Goal: Task Accomplishment & Management: Complete application form

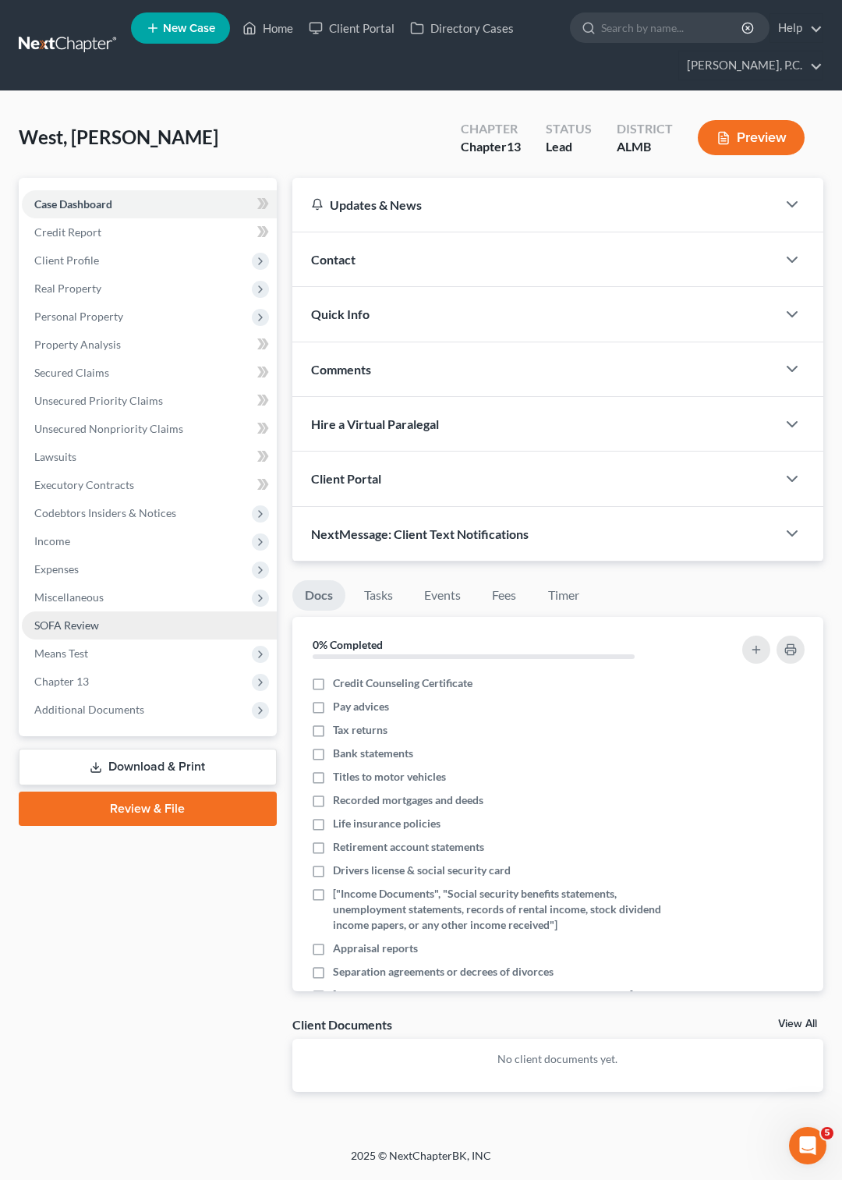
click at [90, 624] on span "SOFA Review" at bounding box center [66, 624] width 65 height 13
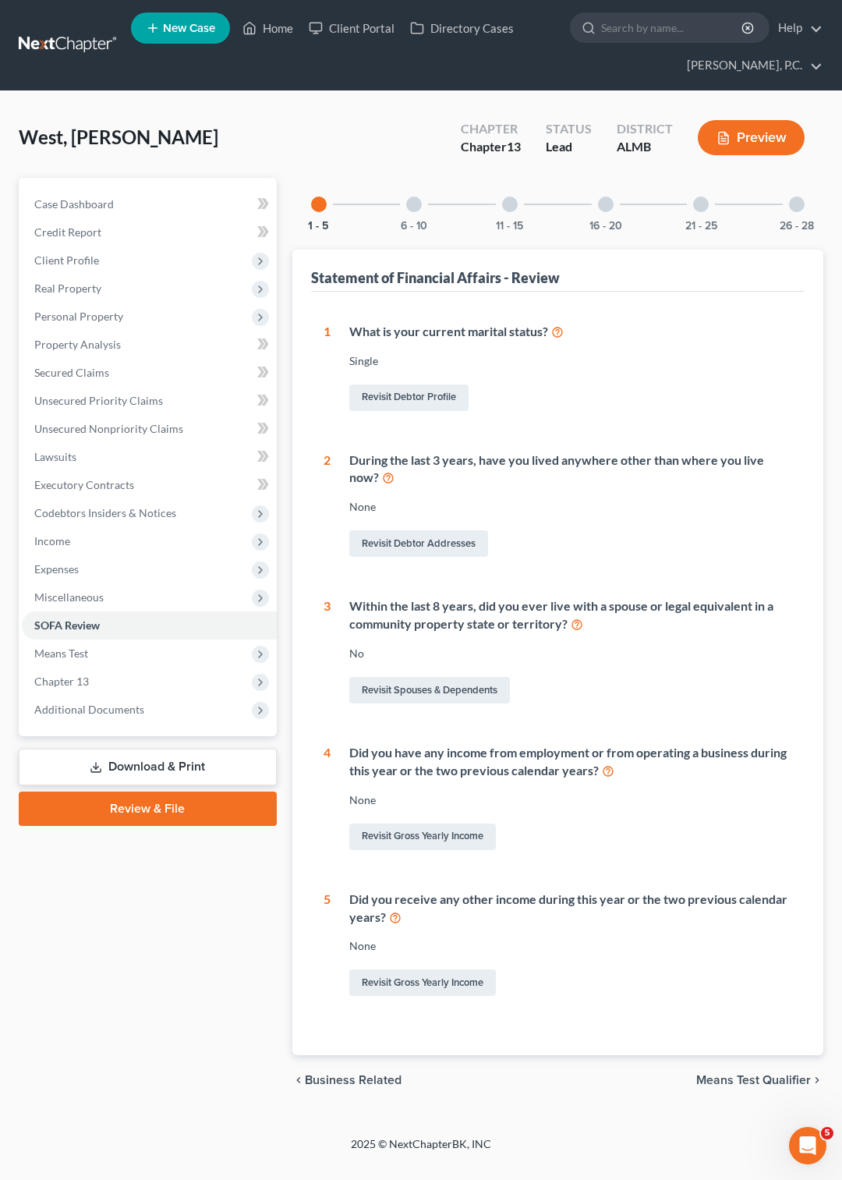
click at [410, 200] on div at bounding box center [414, 205] width 16 height 16
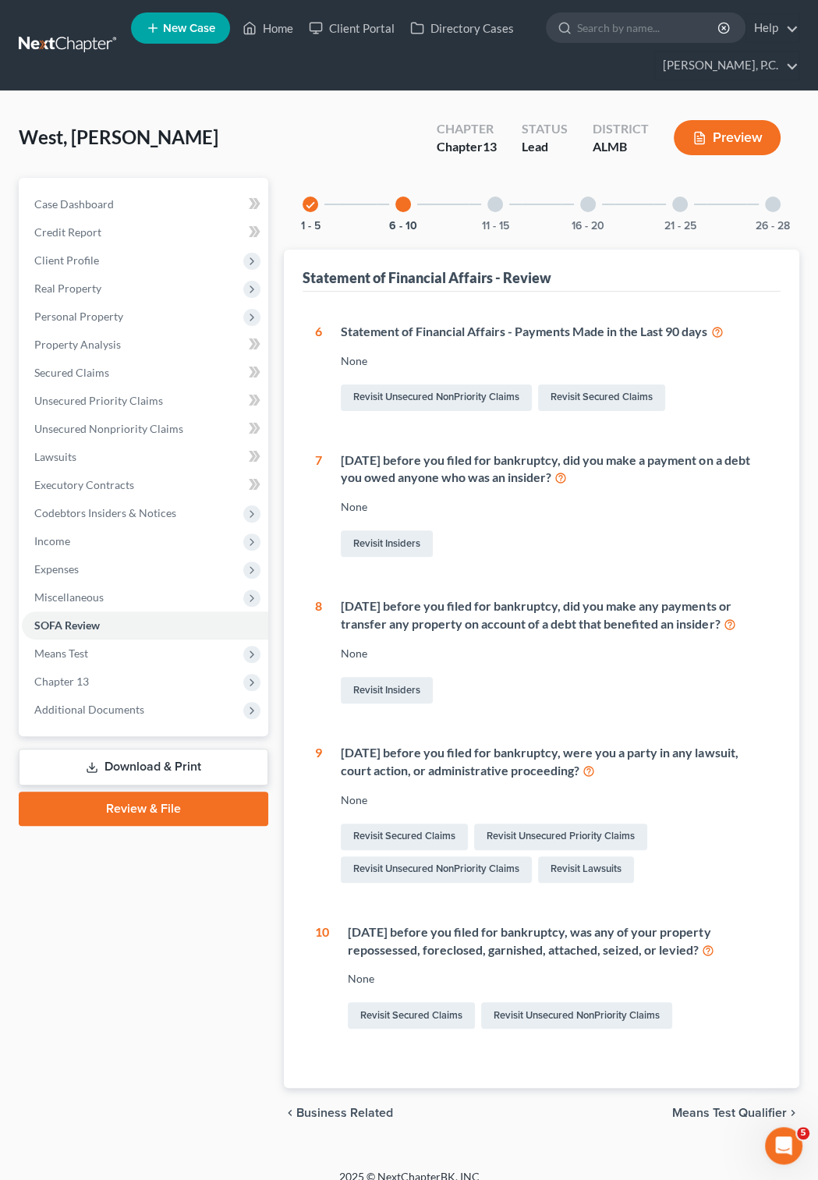
click at [491, 202] on div at bounding box center [495, 205] width 16 height 16
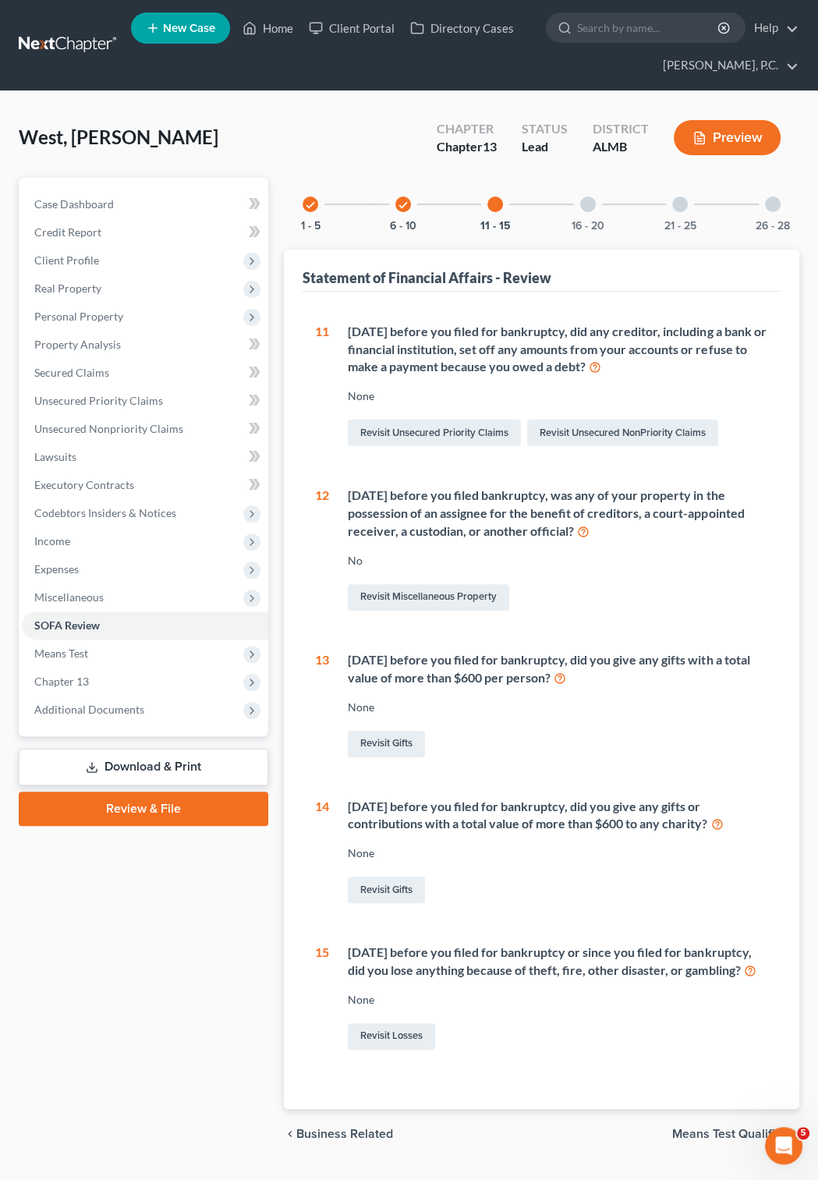
click at [586, 200] on div at bounding box center [588, 205] width 16 height 16
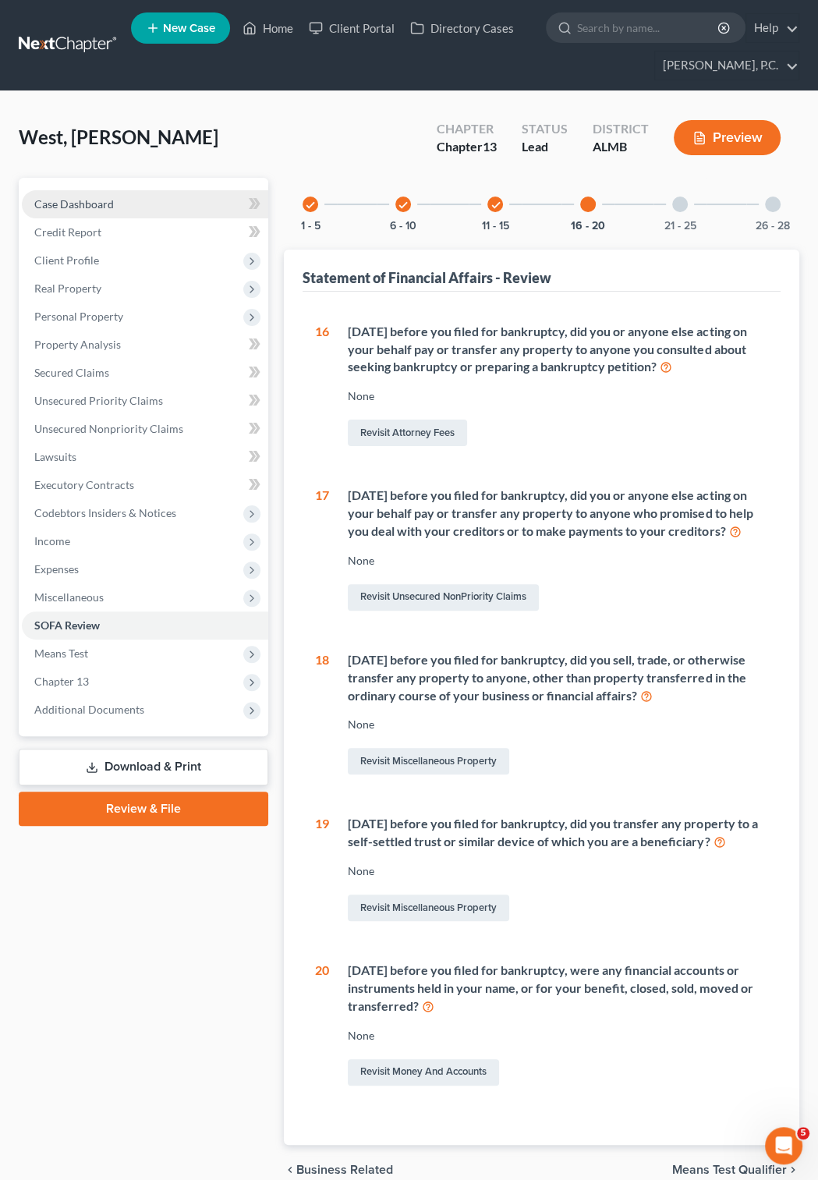
click at [103, 203] on span "Case Dashboard" at bounding box center [74, 203] width 80 height 13
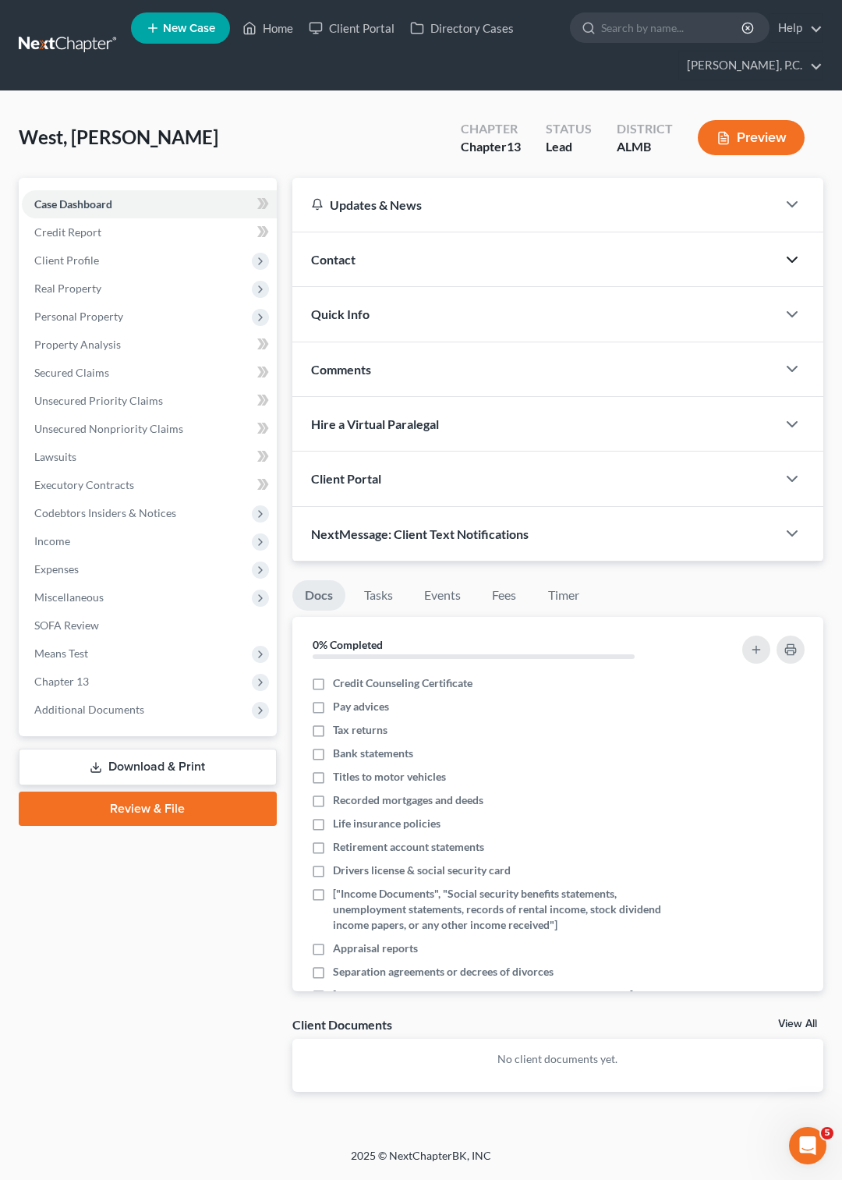
click at [794, 262] on icon "button" at bounding box center [792, 259] width 19 height 19
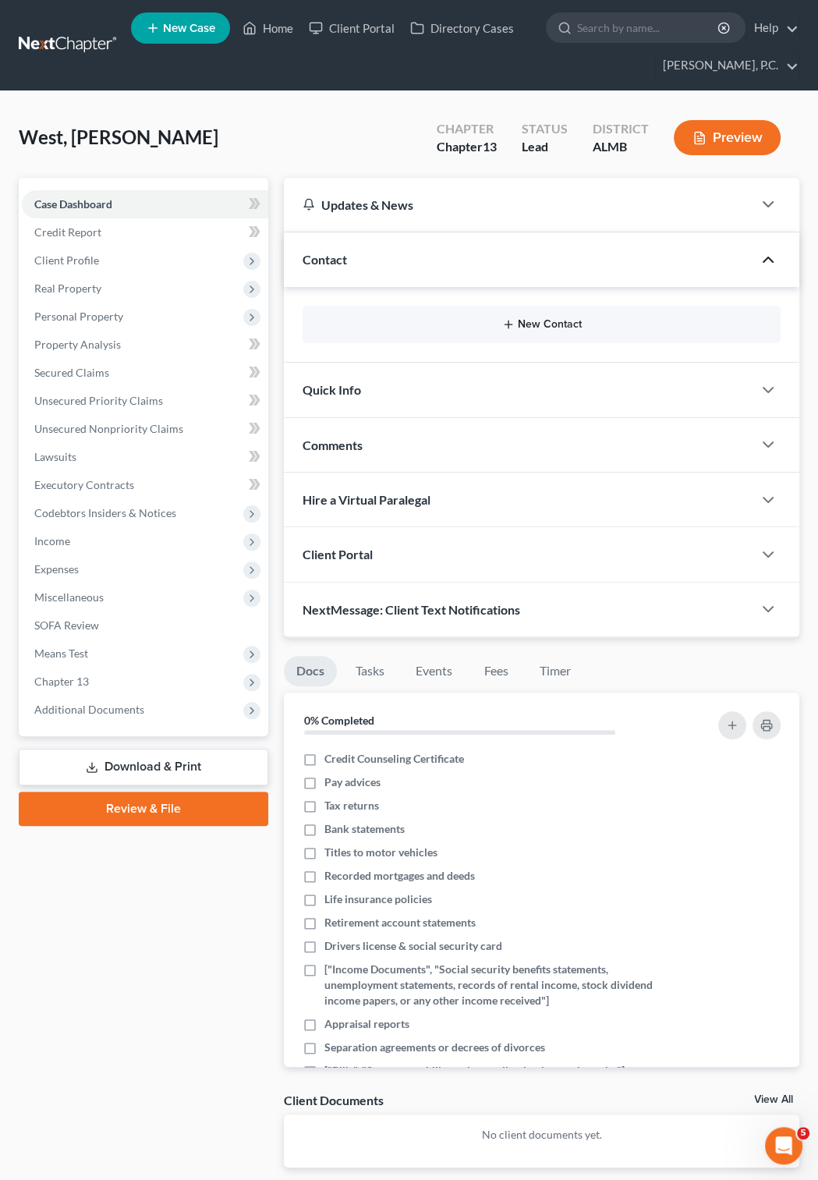
click at [546, 328] on button "New Contact" at bounding box center [541, 324] width 453 height 12
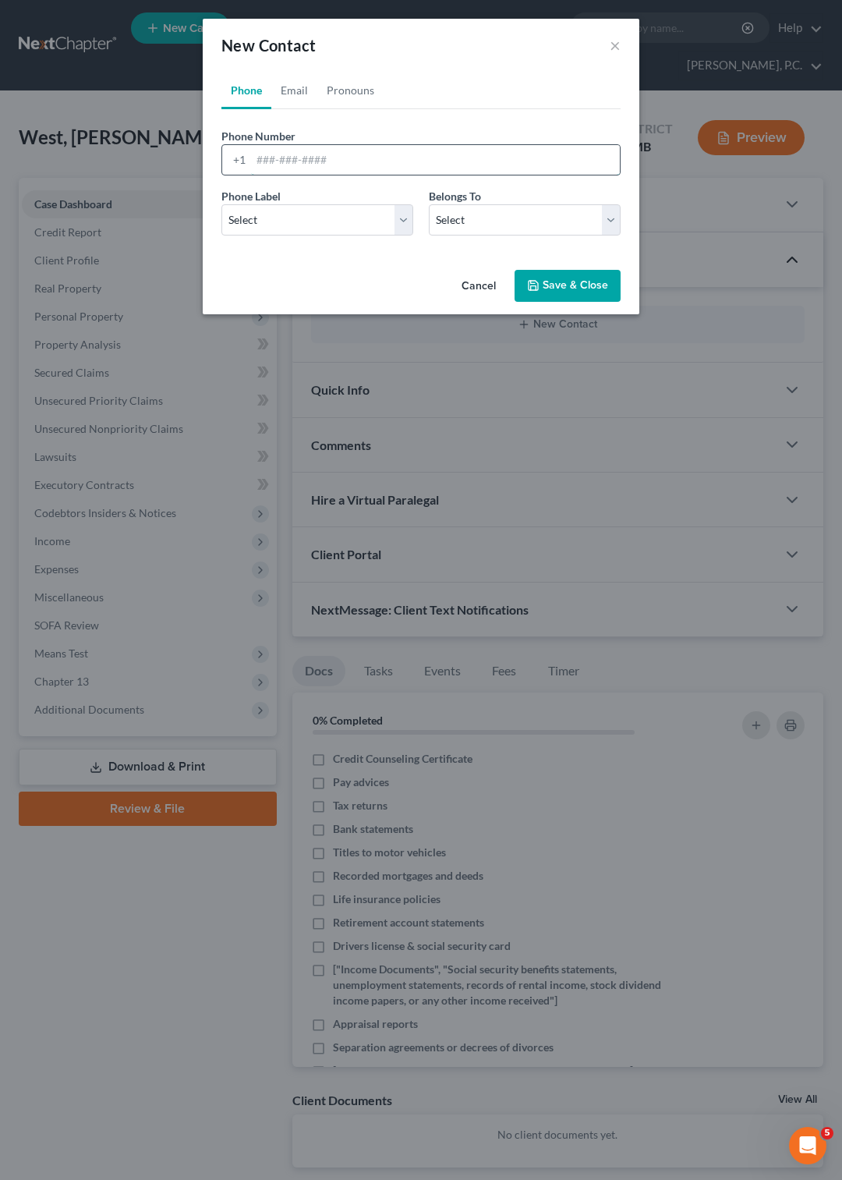
click at [284, 163] on input "tel" at bounding box center [435, 160] width 369 height 30
type input "334-312-1961"
click at [221, 204] on select "Select Mobile Home Work Other" at bounding box center [317, 219] width 192 height 31
select select "0"
click option "Mobile" at bounding box center [0, 0] width 0 height 0
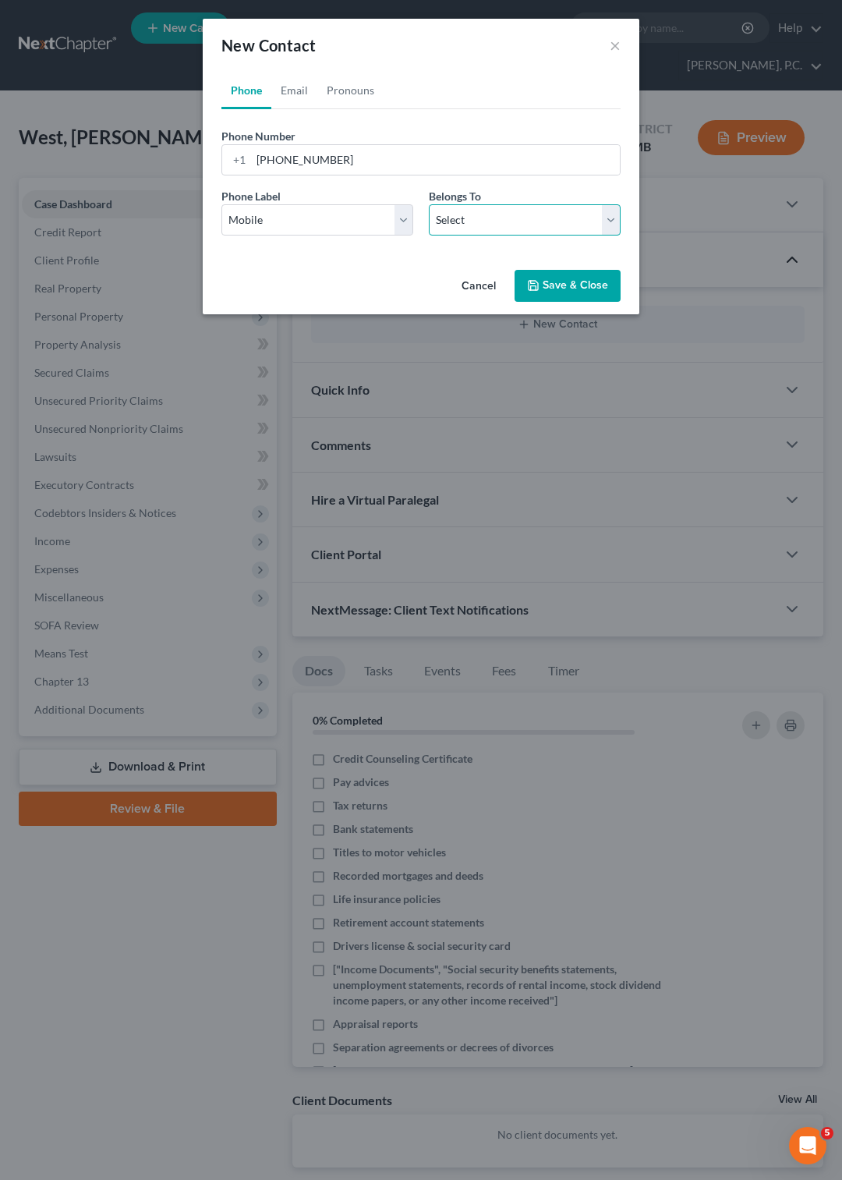
click at [429, 204] on select "Select Client Other" at bounding box center [525, 219] width 192 height 31
select select "0"
click option "Client" at bounding box center [0, 0] width 0 height 0
click at [554, 284] on button "Save & Close" at bounding box center [568, 286] width 106 height 33
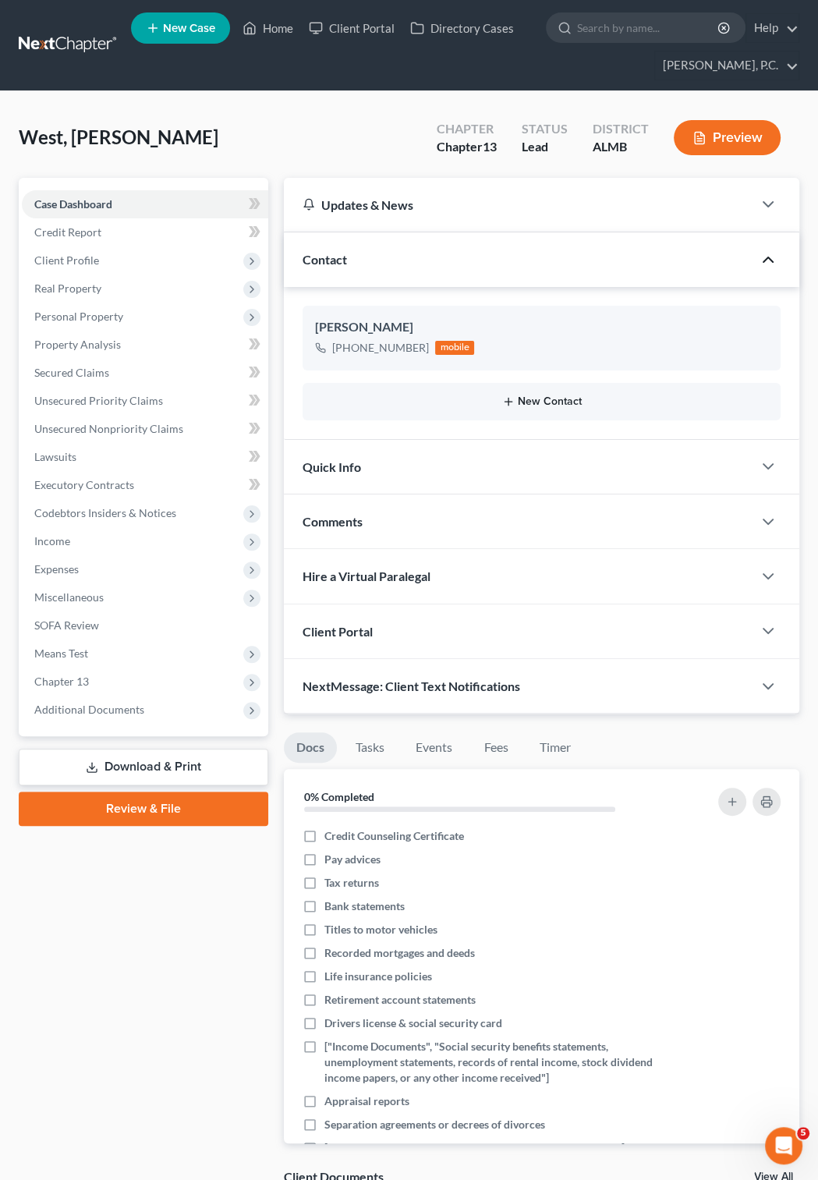
click at [530, 403] on button "New Contact" at bounding box center [541, 401] width 453 height 12
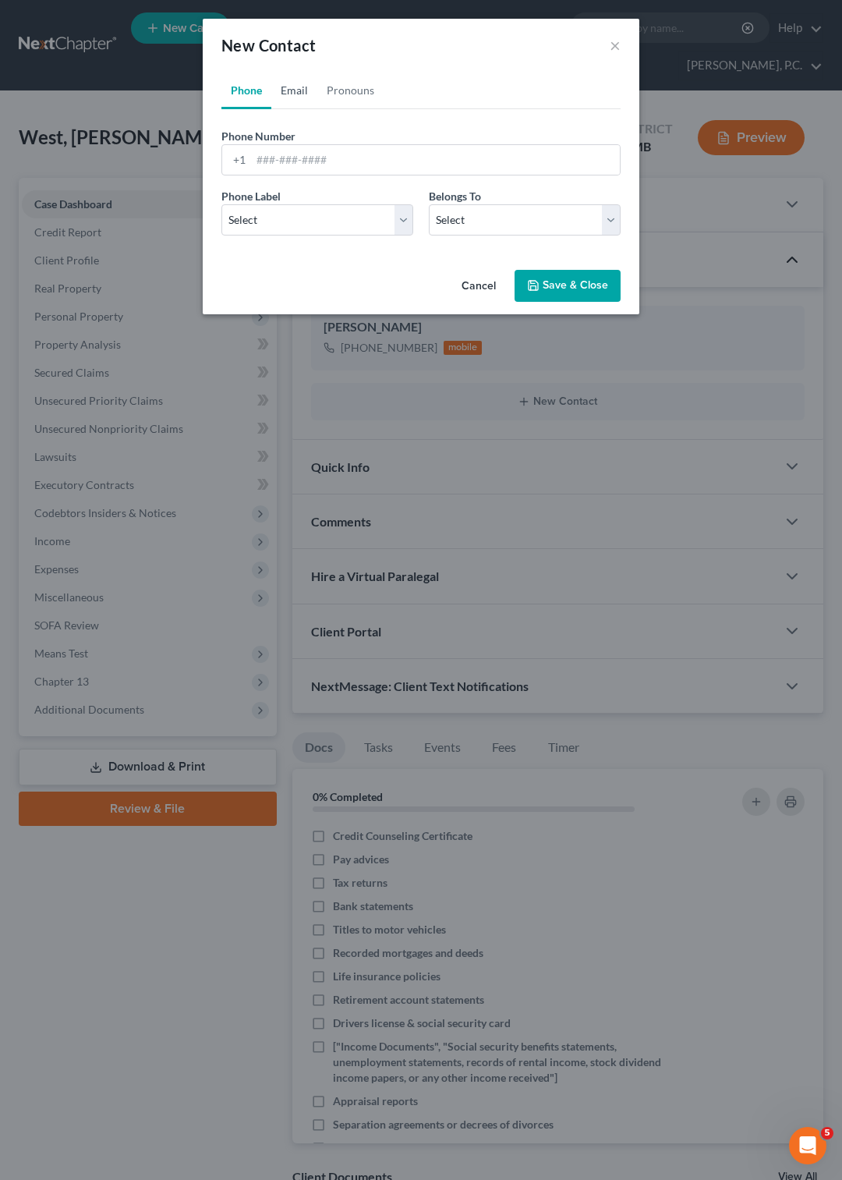
click at [292, 84] on link "Email" at bounding box center [294, 90] width 46 height 37
click at [272, 154] on input "email" at bounding box center [435, 160] width 369 height 30
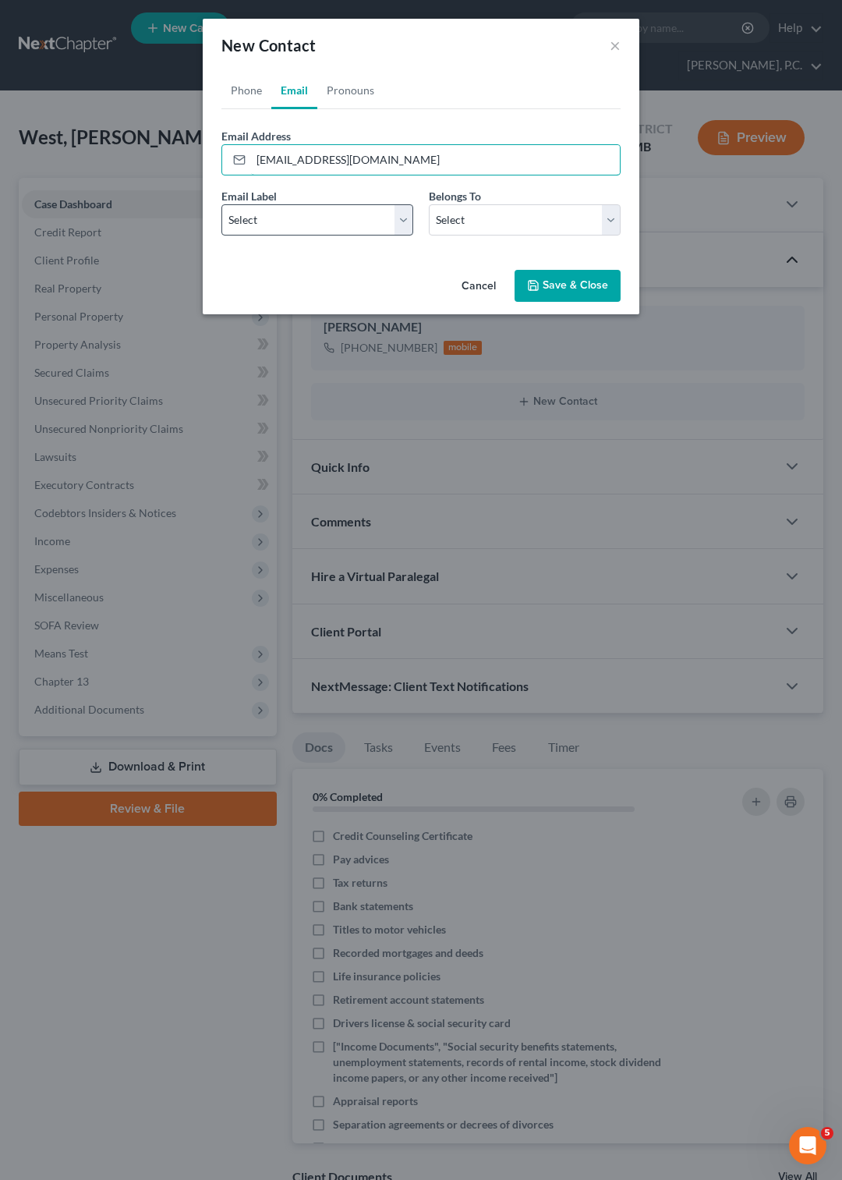
type input "parkerward87@gmail.com"
click at [221, 204] on select "Select Home Work Other" at bounding box center [317, 219] width 192 height 31
select select "0"
click option "Home" at bounding box center [0, 0] width 0 height 0
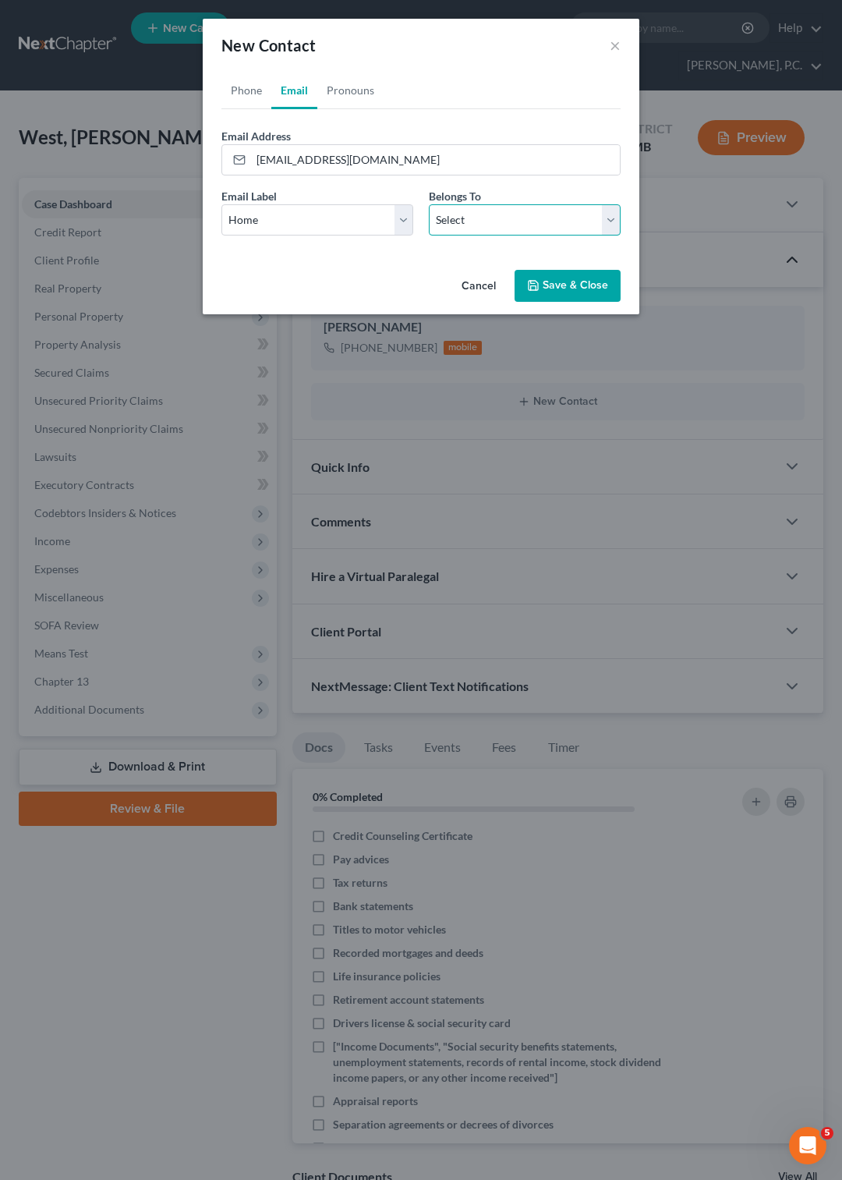
click at [429, 204] on select "Select Client Other" at bounding box center [525, 219] width 192 height 31
select select "0"
click option "Client" at bounding box center [0, 0] width 0 height 0
click at [538, 284] on icon "button" at bounding box center [533, 285] width 9 height 9
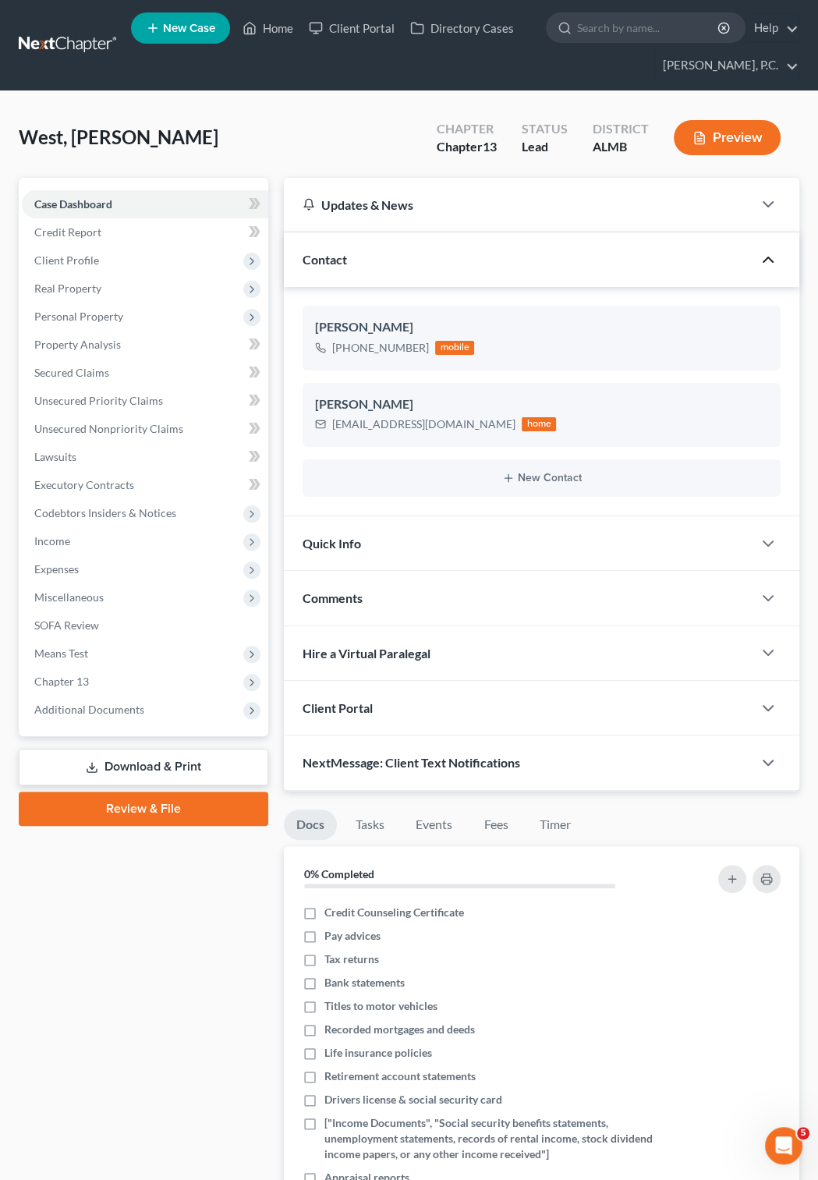
click at [59, 139] on span "West, William Parker" at bounding box center [119, 137] width 200 height 23
click at [79, 257] on span "Client Profile" at bounding box center [66, 259] width 65 height 13
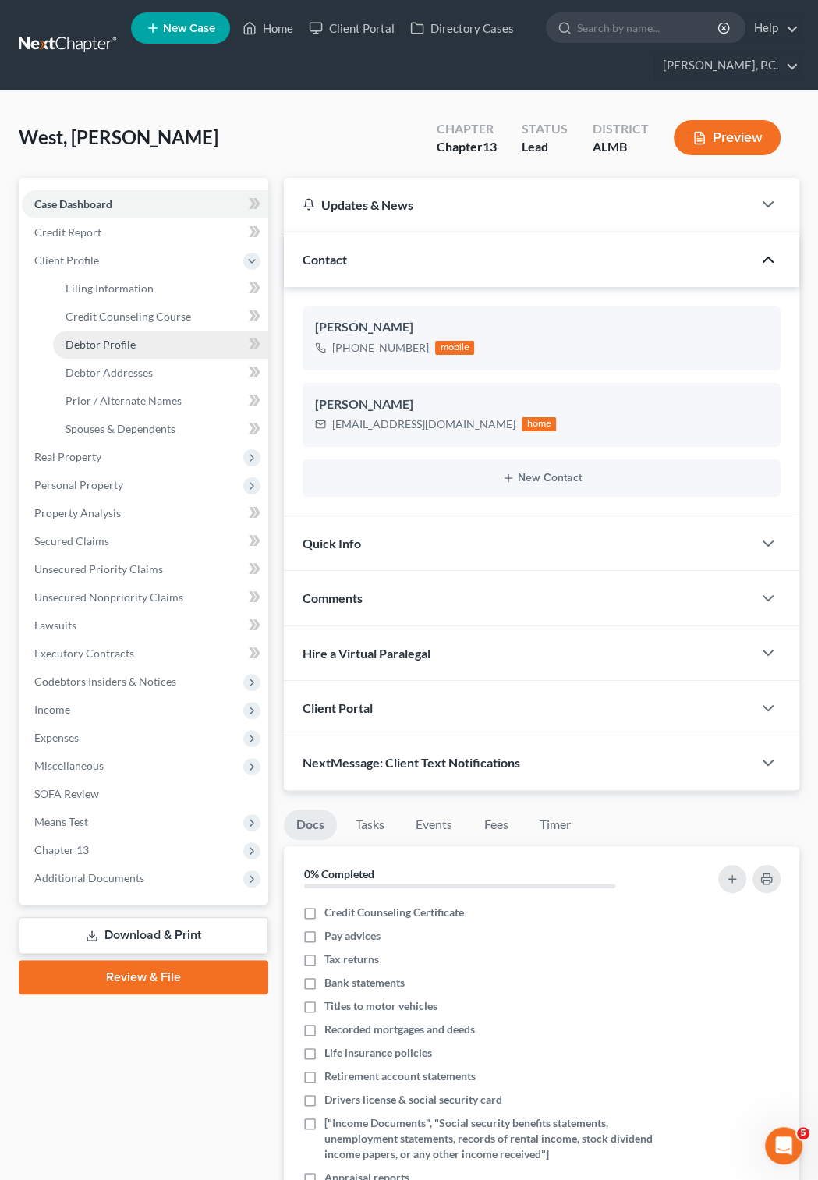
click at [113, 342] on span "Debtor Profile" at bounding box center [101, 344] width 70 height 13
select select "0"
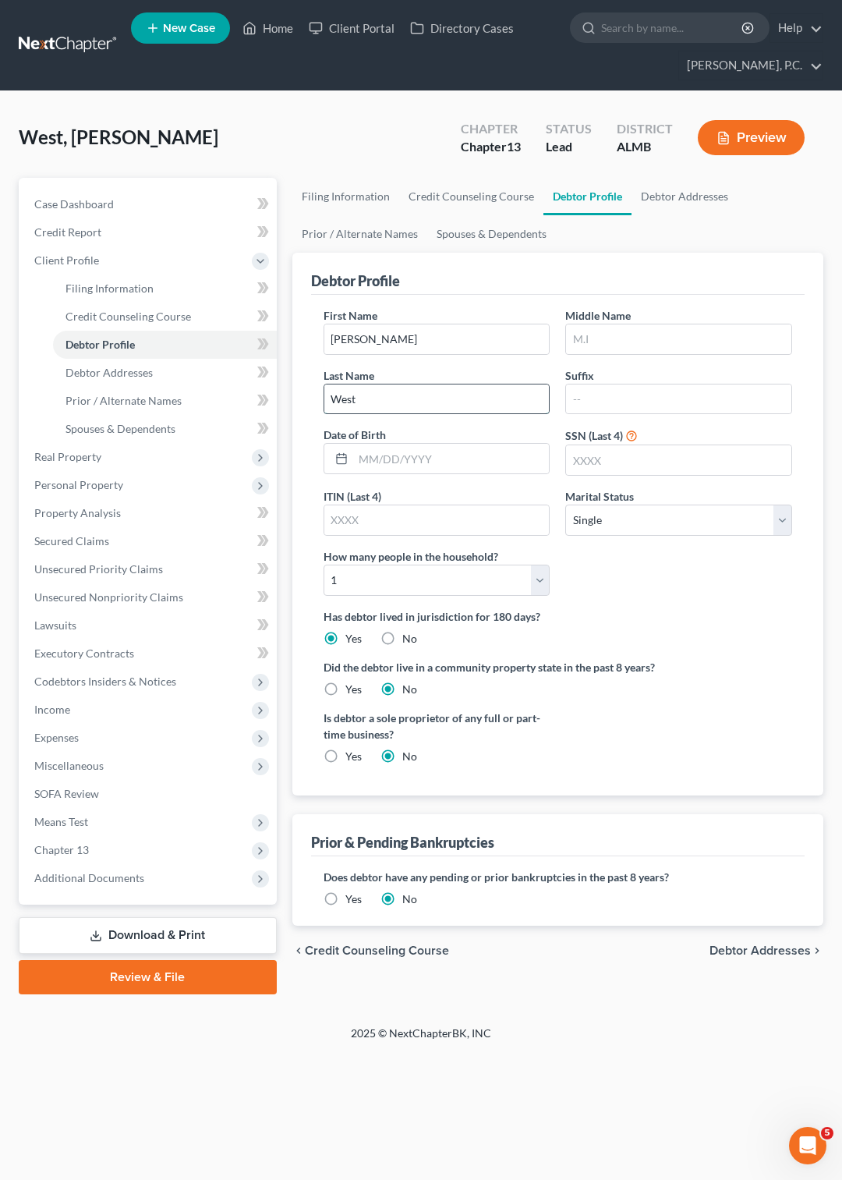
click at [388, 395] on input "West" at bounding box center [436, 399] width 225 height 30
type input "Ward"
click at [576, 467] on input "text" at bounding box center [678, 460] width 225 height 30
type input "5677"
click at [338, 459] on icon at bounding box center [341, 458] width 12 height 12
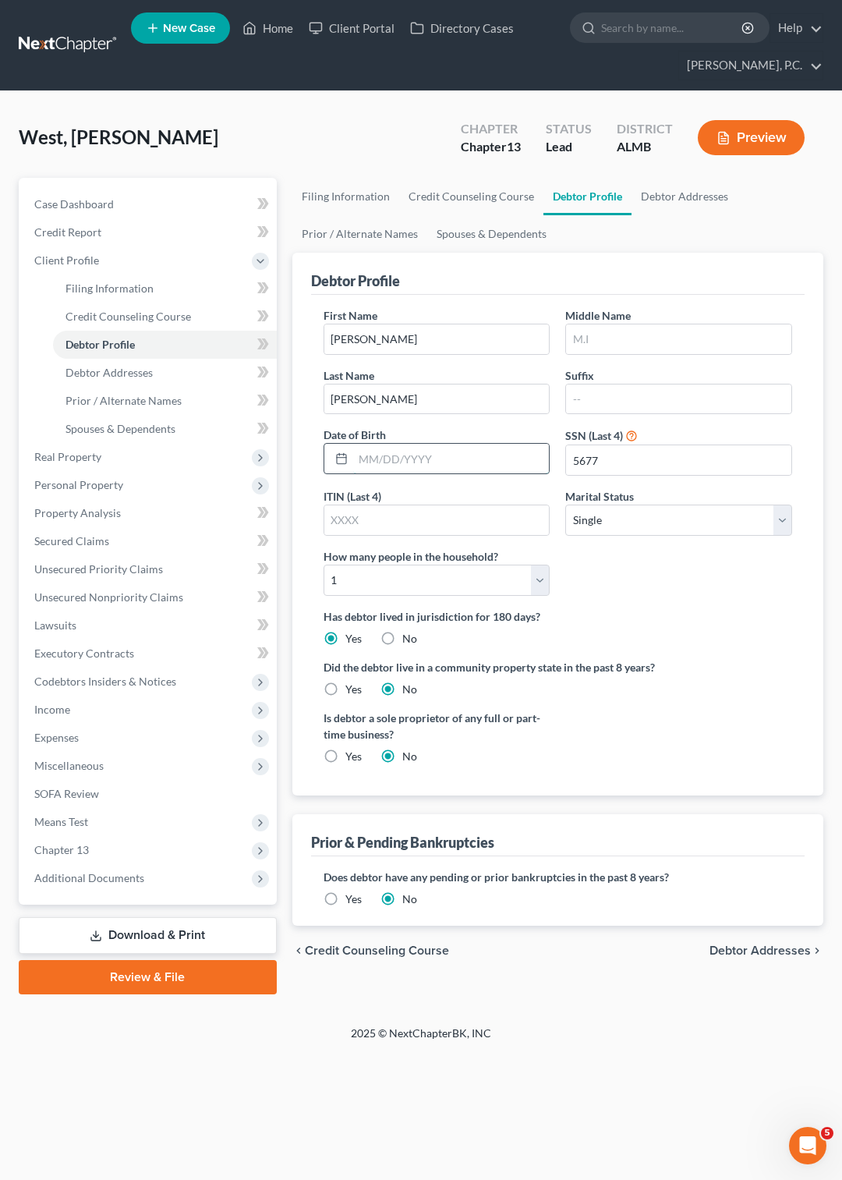
click at [361, 457] on input "text" at bounding box center [451, 459] width 197 height 30
type input "12/29/1987"
click at [331, 197] on link "Filing Information" at bounding box center [345, 196] width 107 height 37
select select "1"
select select "0"
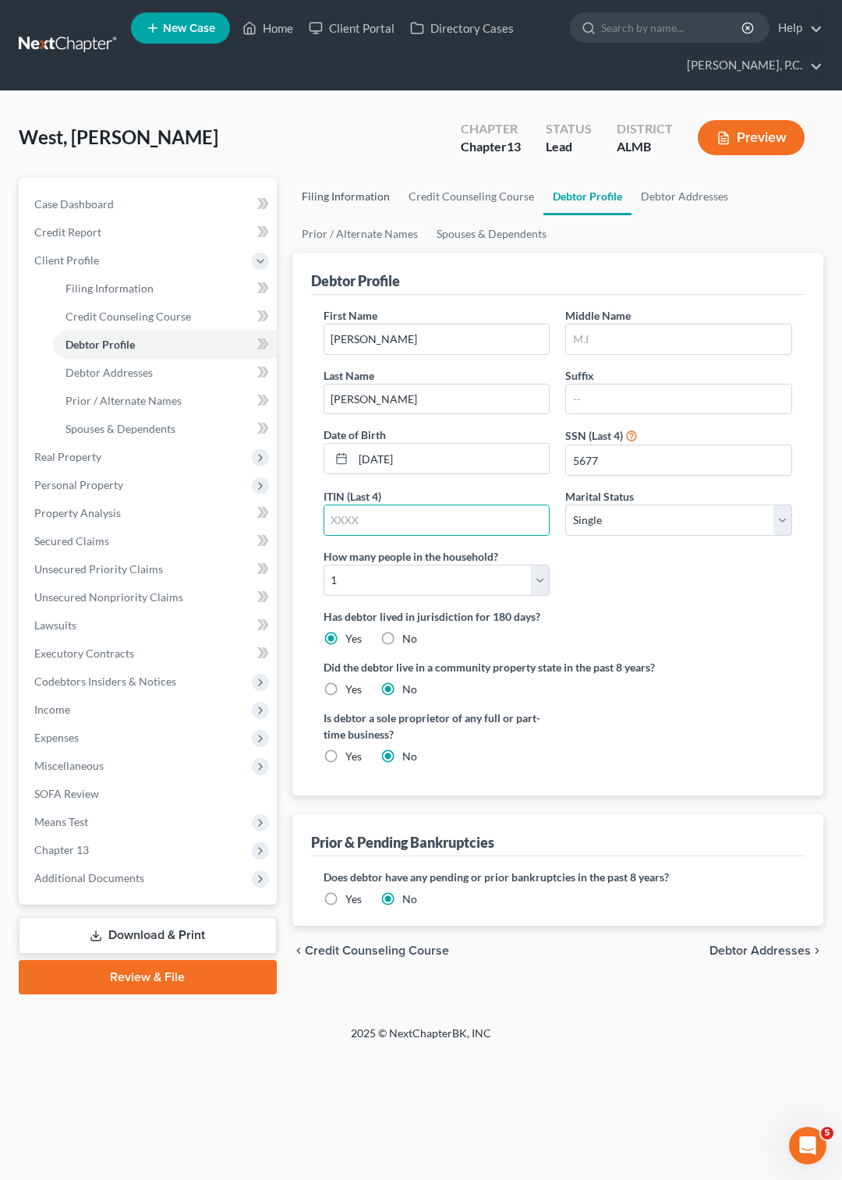
select select "3"
select select "0"
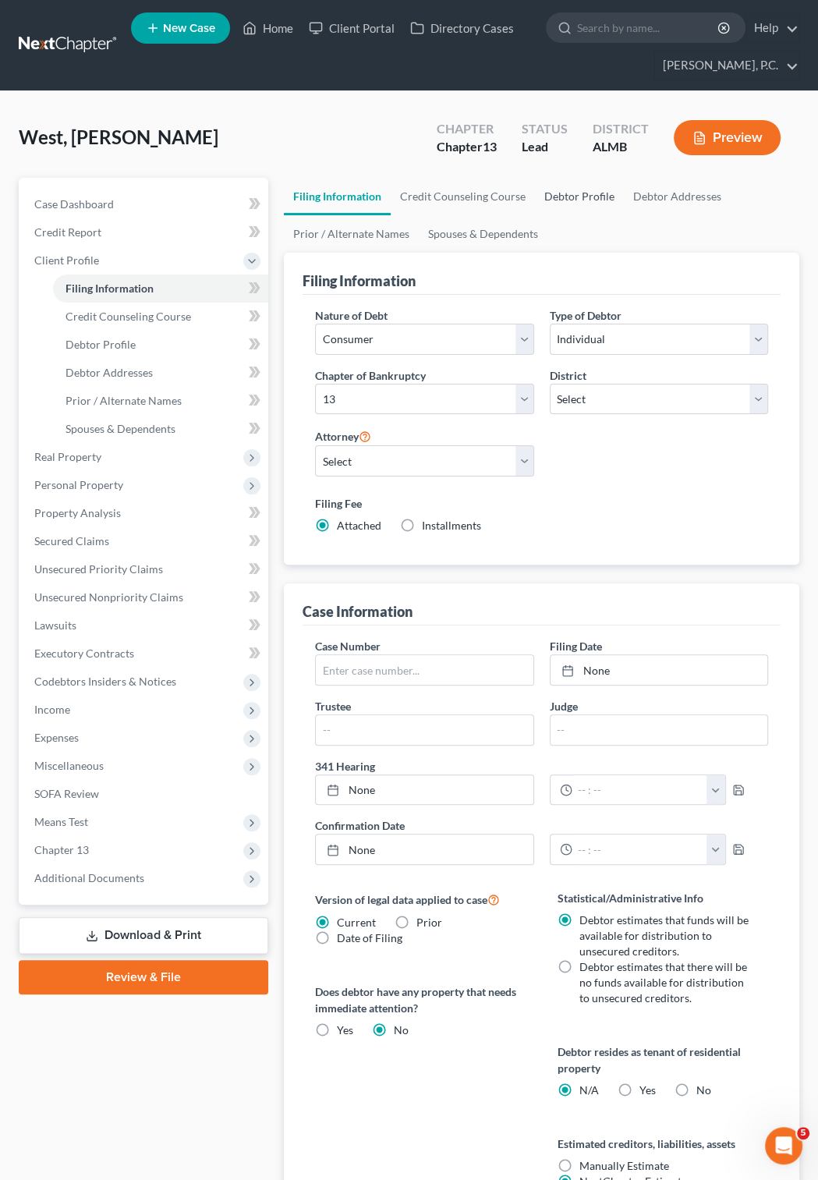
click at [572, 195] on link "Debtor Profile" at bounding box center [579, 196] width 89 height 37
select select "0"
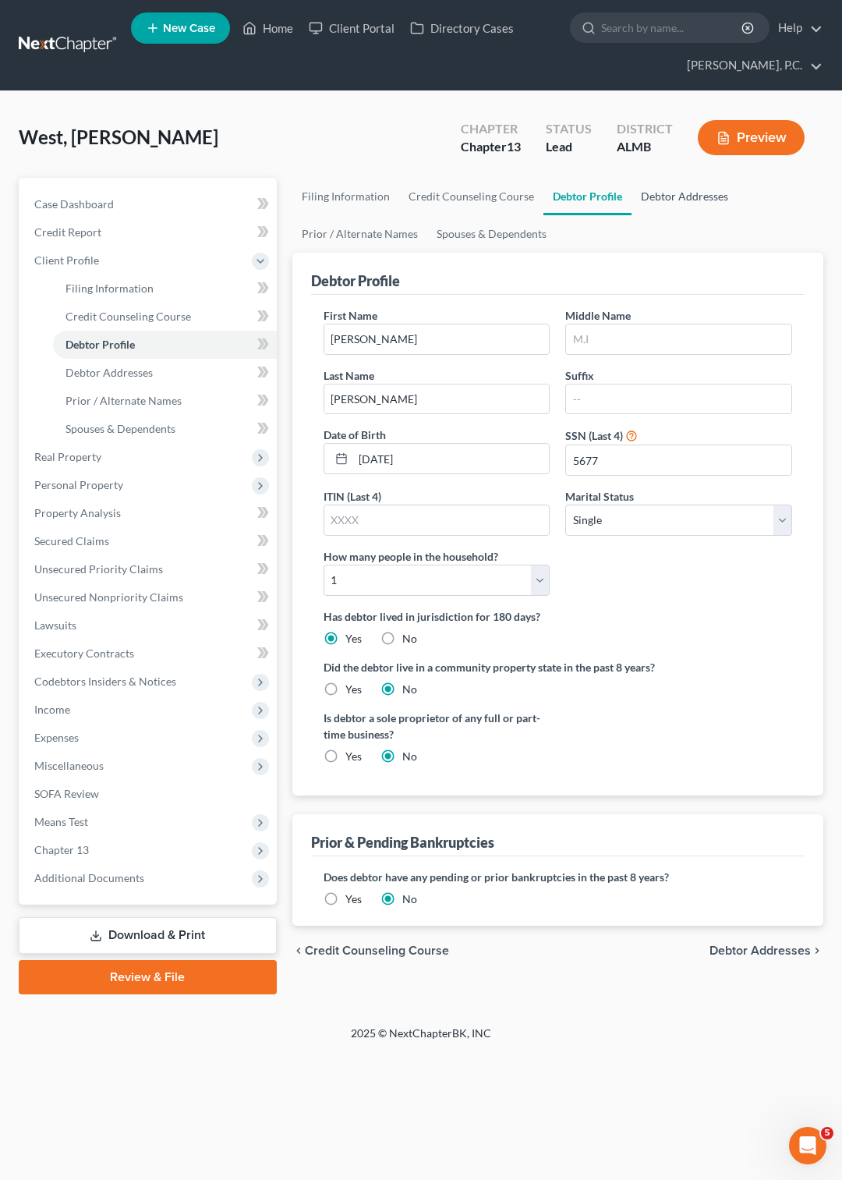
click at [661, 196] on link "Debtor Addresses" at bounding box center [685, 196] width 106 height 37
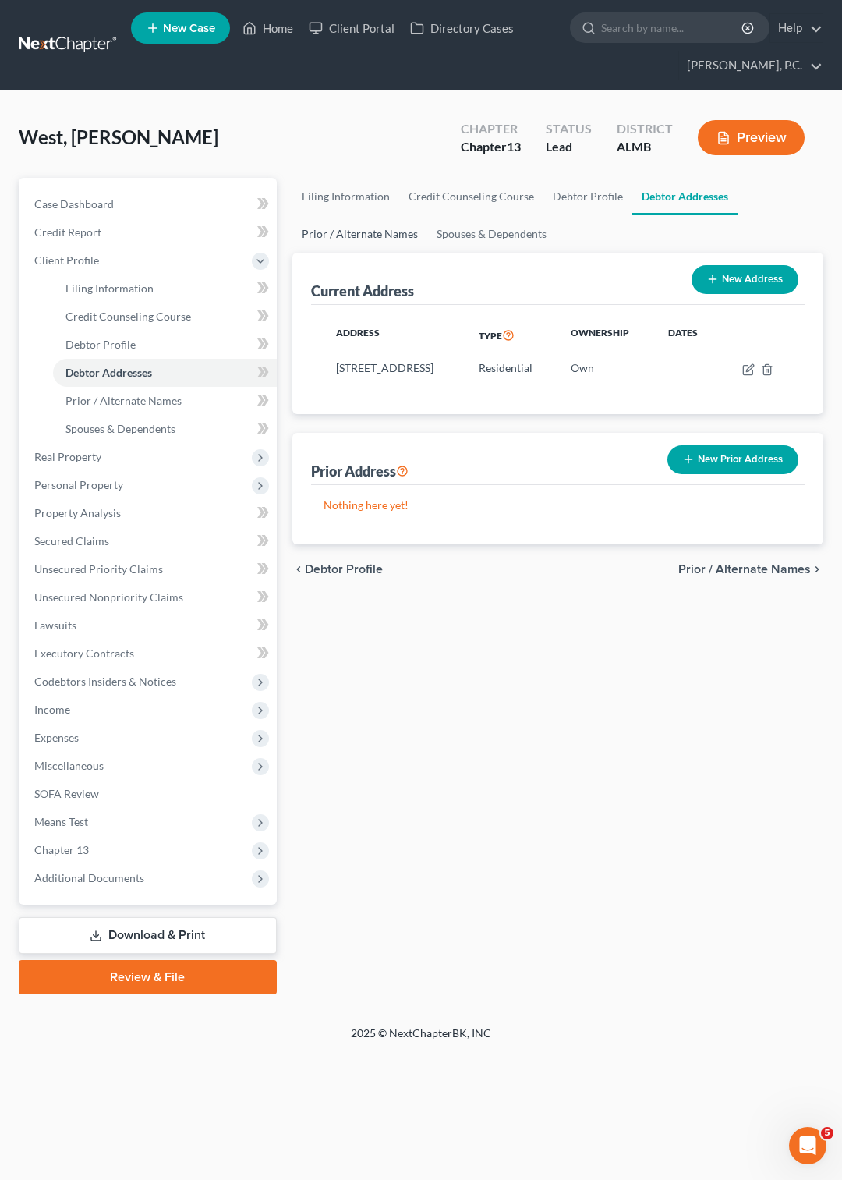
click at [362, 228] on link "Prior / Alternate Names" at bounding box center [359, 233] width 135 height 37
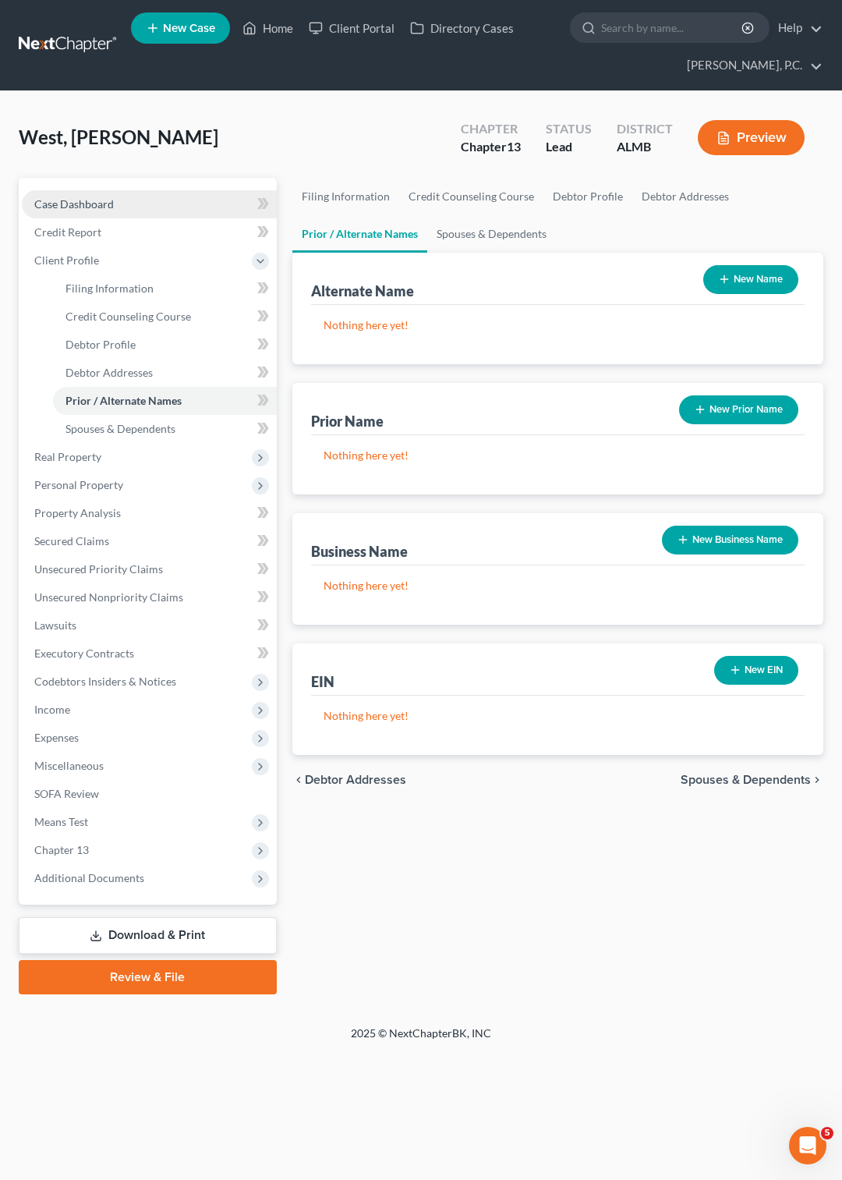
click at [93, 201] on span "Case Dashboard" at bounding box center [74, 203] width 80 height 13
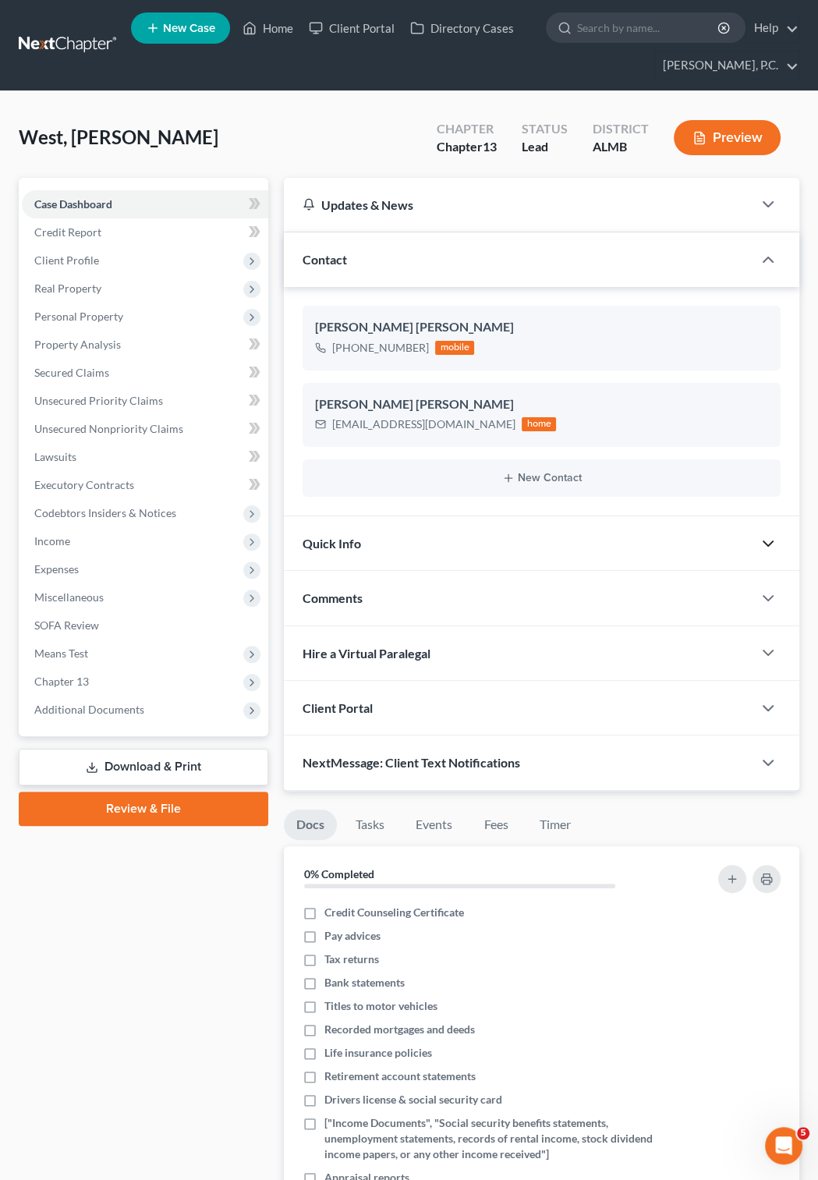
click at [762, 541] on icon "button" at bounding box center [768, 543] width 19 height 19
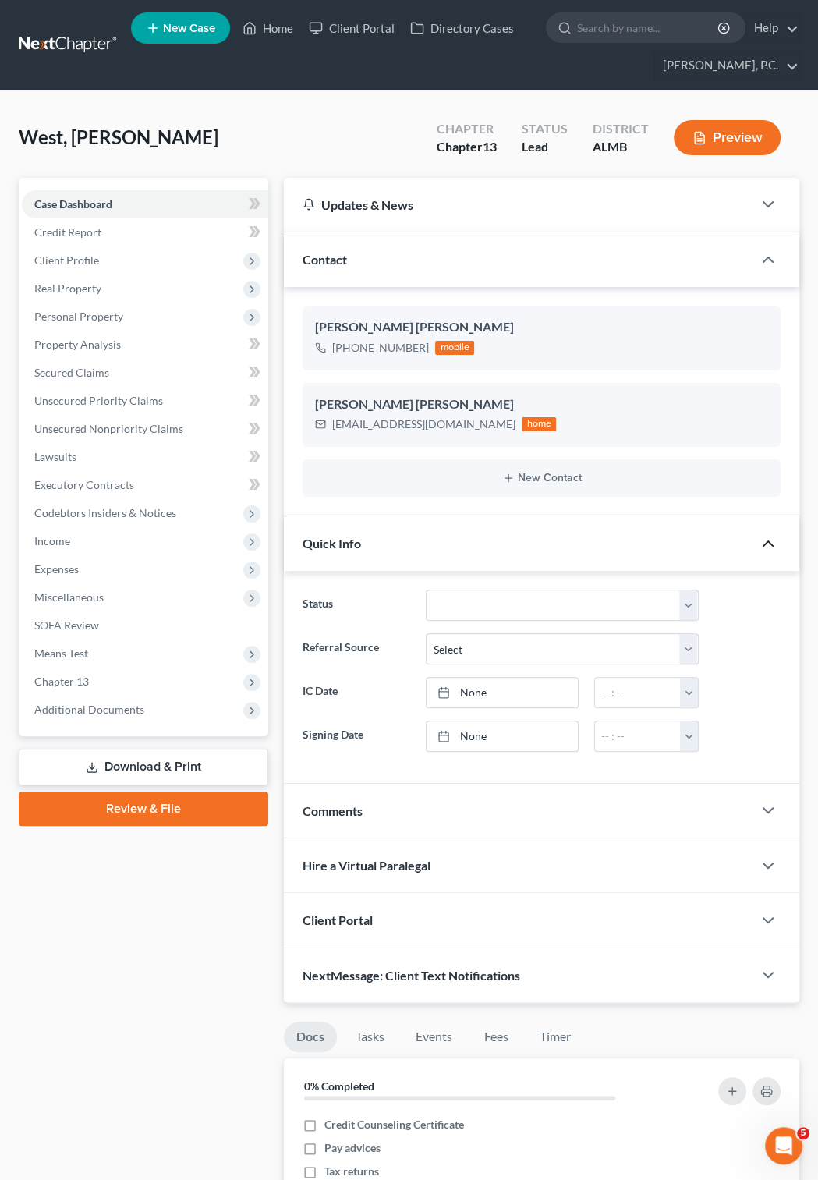
click at [762, 541] on icon "button" at bounding box center [768, 543] width 19 height 19
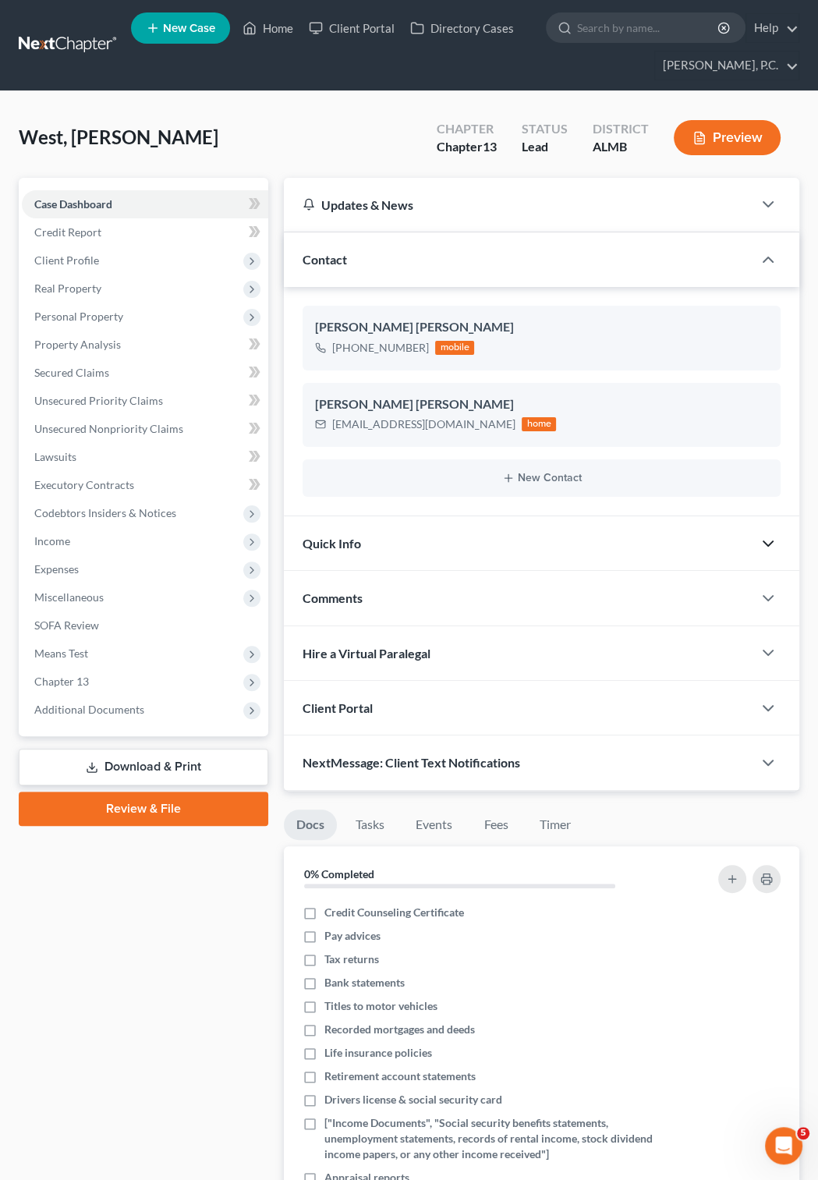
click at [352, 702] on span "Client Portal" at bounding box center [338, 707] width 70 height 15
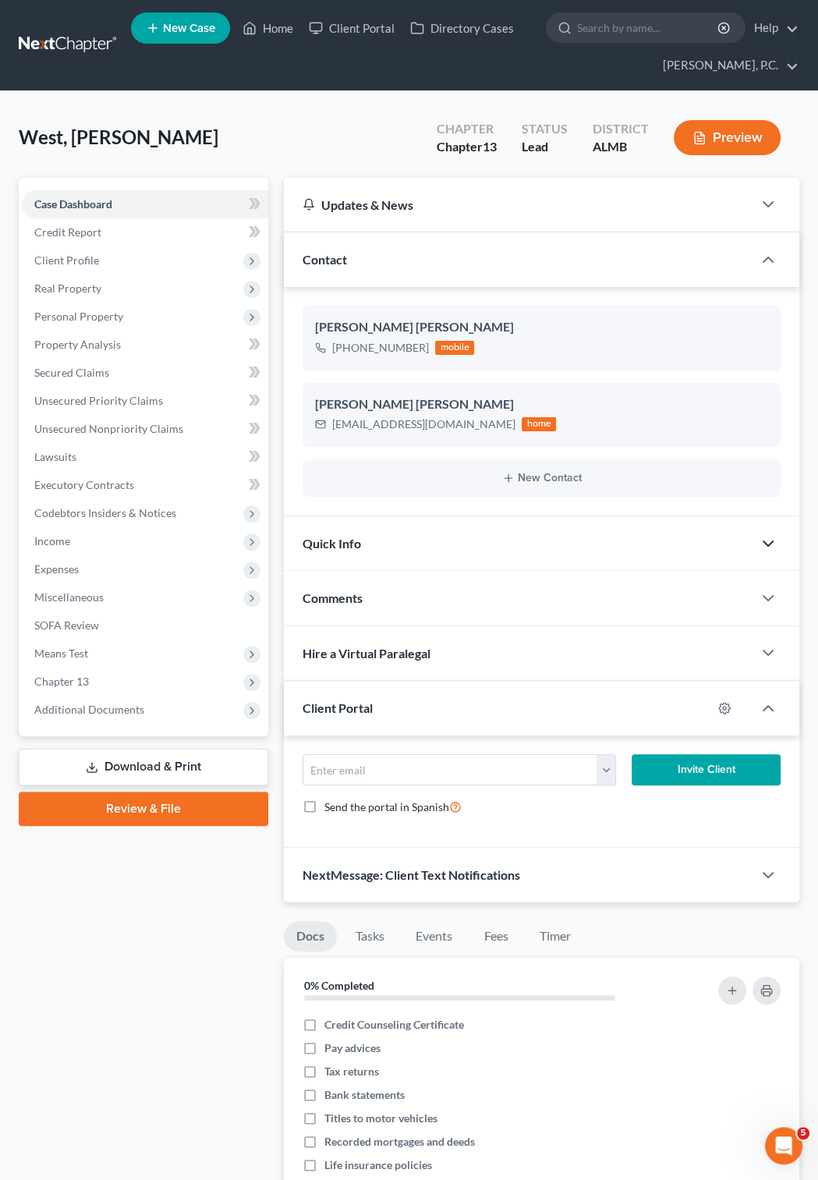
click at [352, 702] on span "Client Portal" at bounding box center [338, 707] width 70 height 15
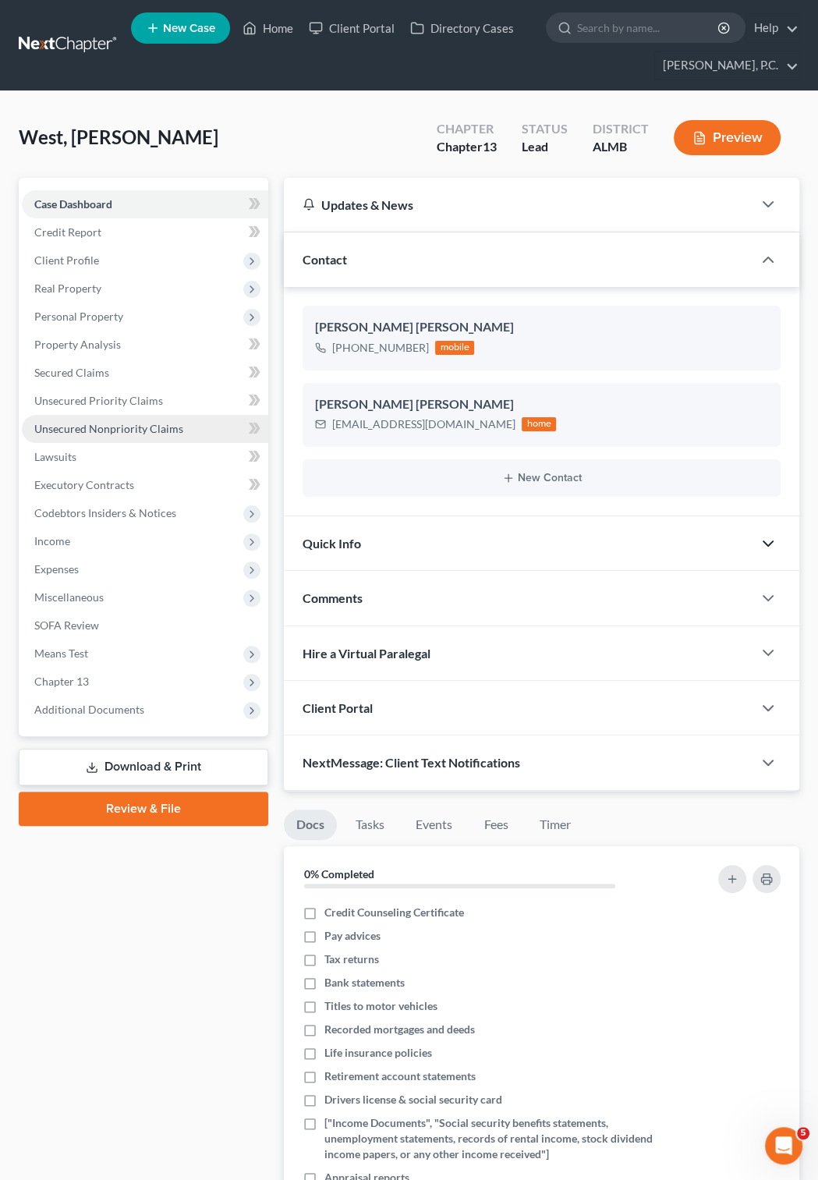
click at [102, 427] on span "Unsecured Nonpriority Claims" at bounding box center [108, 428] width 149 height 13
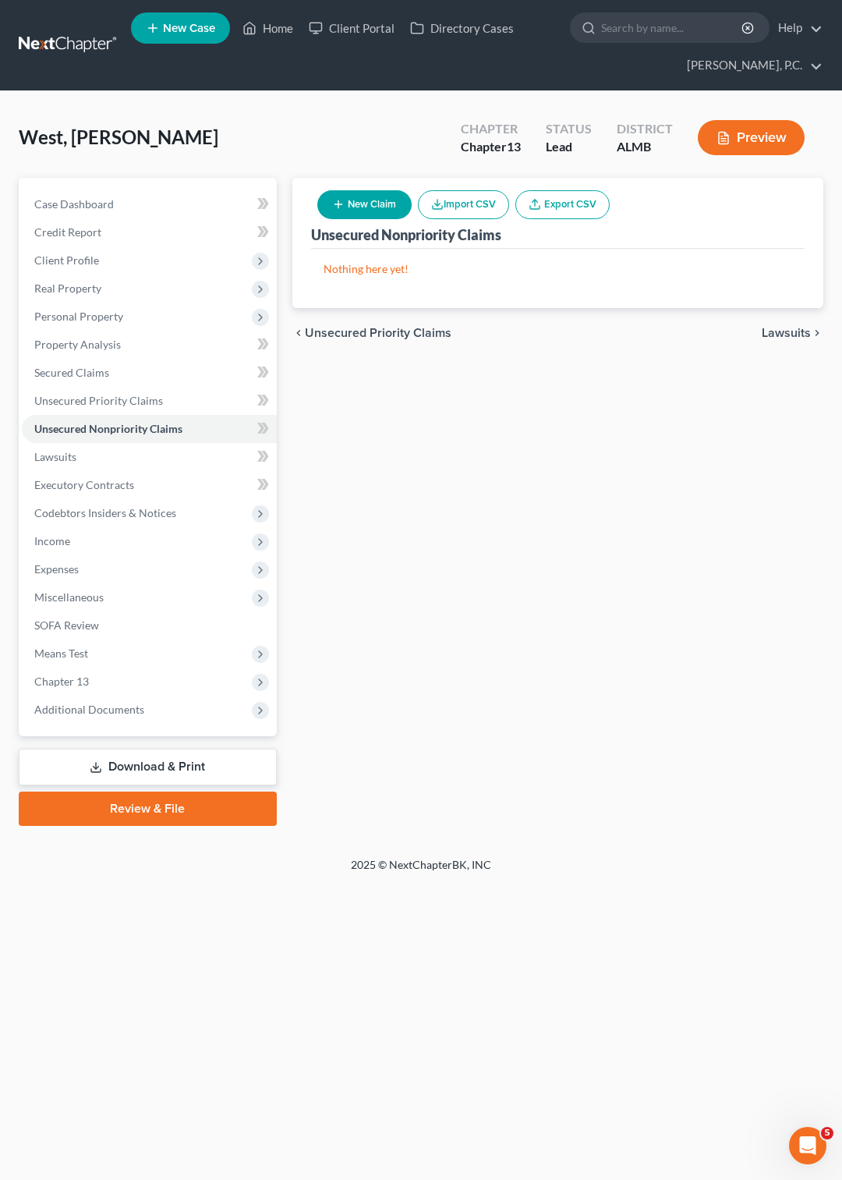
click at [361, 206] on button "New Claim" at bounding box center [364, 204] width 94 height 29
select select "0"
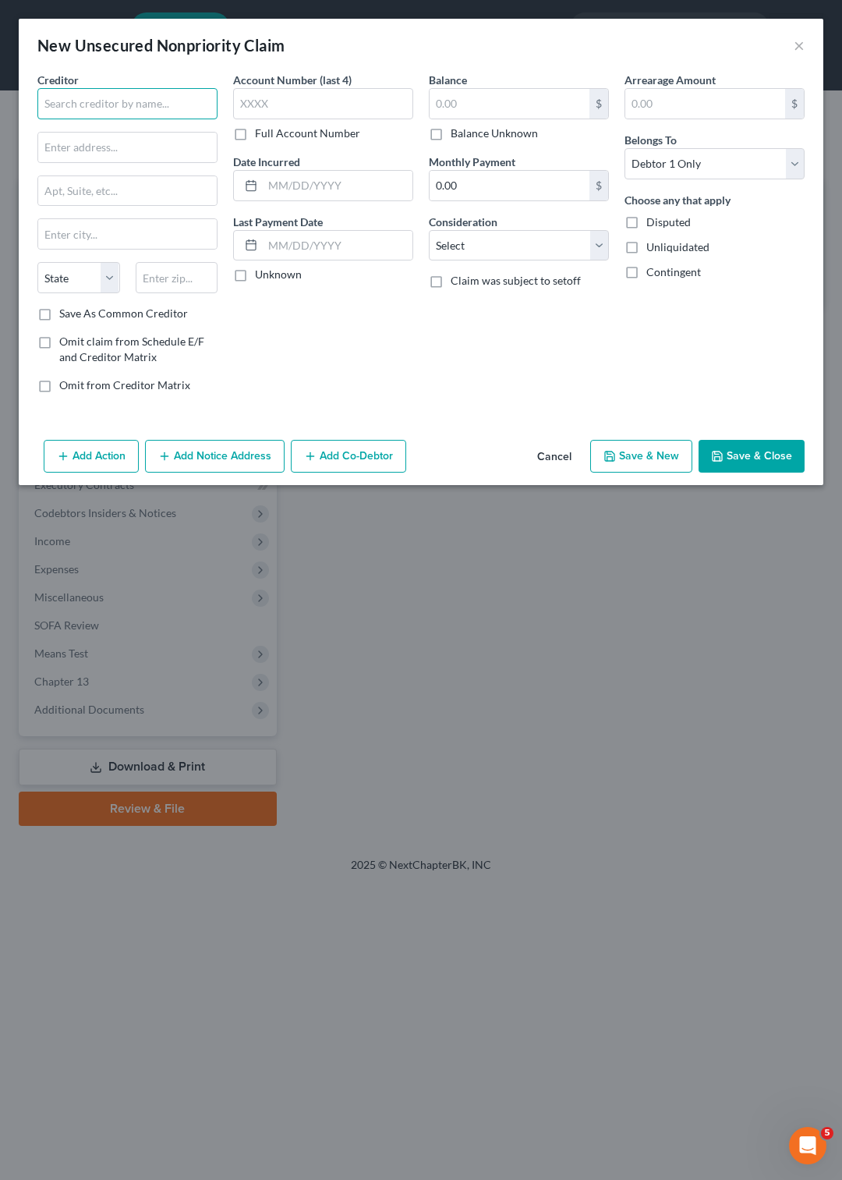
click at [81, 92] on input "text" at bounding box center [127, 103] width 180 height 31
type input "LVNV Funding LLC"
type input "P.O. Box 10497"
type input "Greenville"
select select "42"
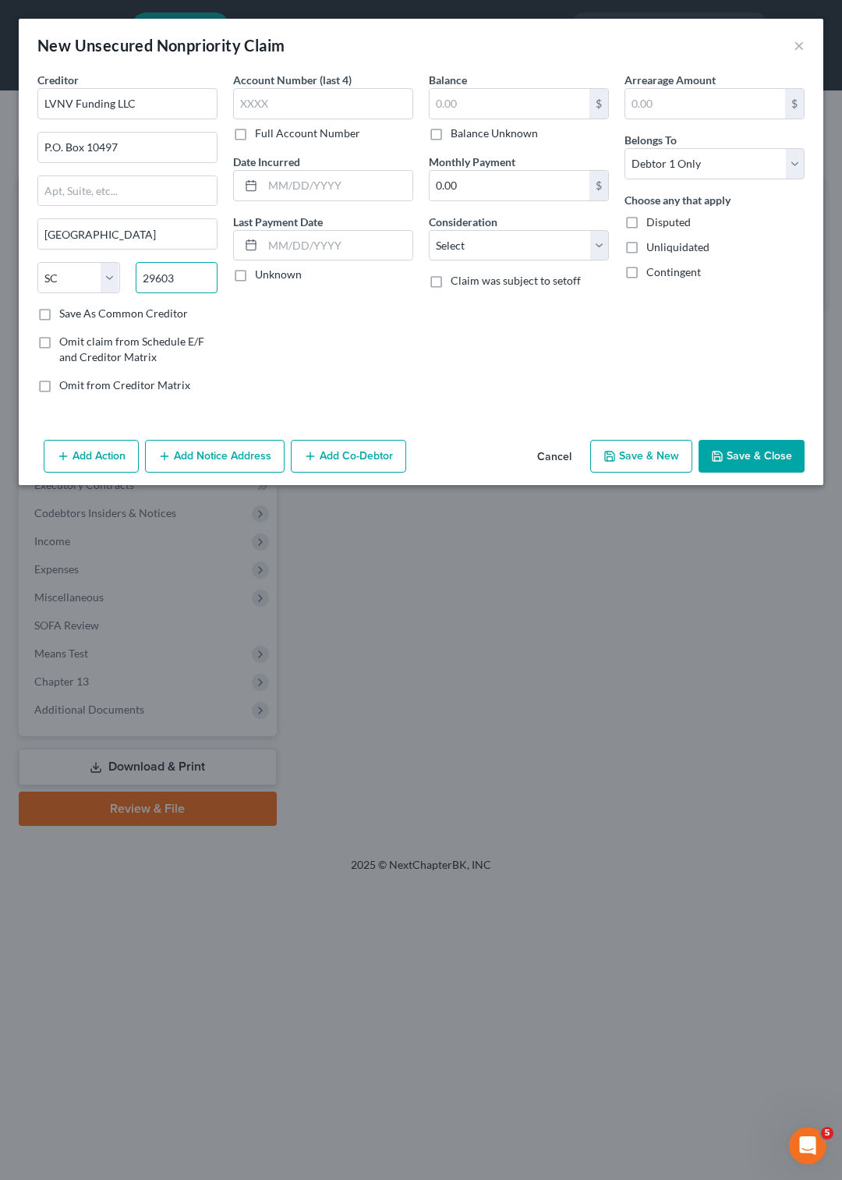
type input "29603"
click at [59, 313] on label "Save As Common Creditor" at bounding box center [123, 314] width 129 height 16
click at [66, 313] on input "Save As Common Creditor" at bounding box center [71, 311] width 10 height 10
checkbox input "true"
click at [312, 98] on input "text" at bounding box center [323, 103] width 180 height 31
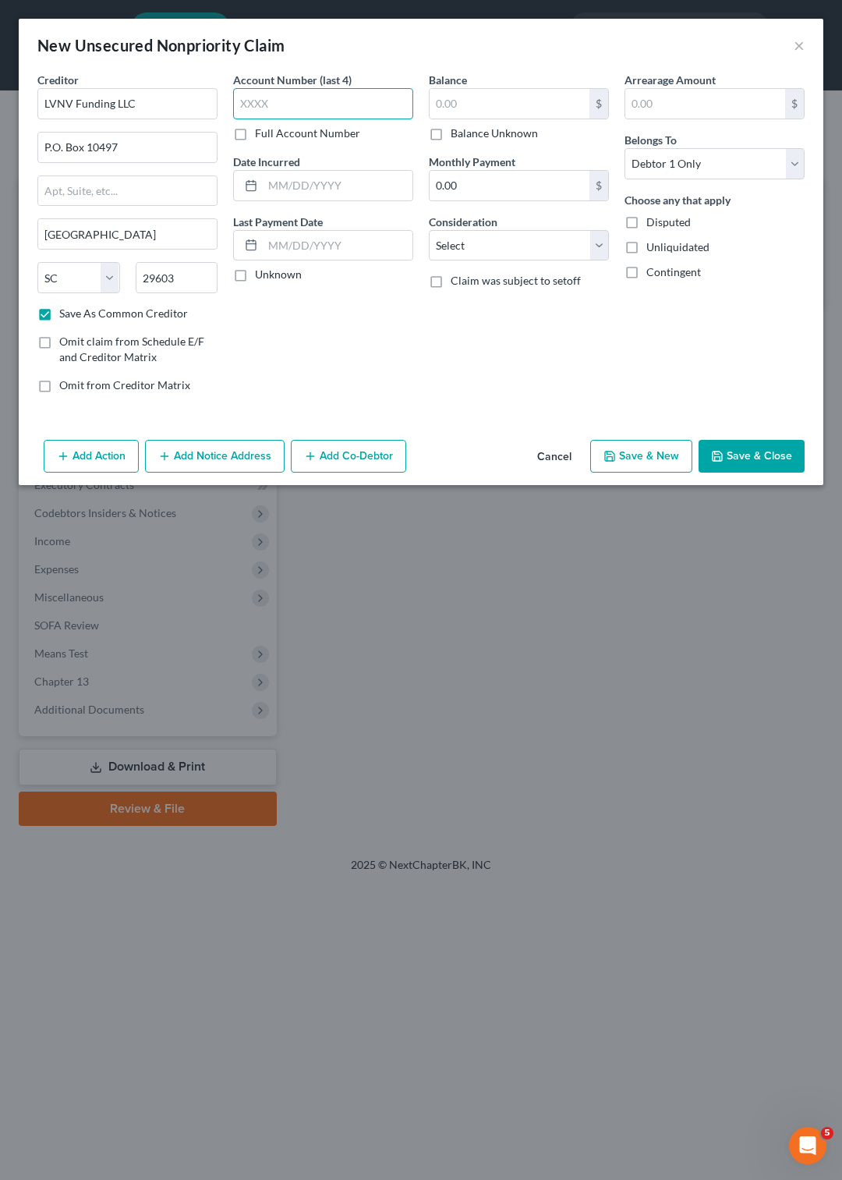
click at [312, 98] on input "text" at bounding box center [323, 103] width 180 height 31
type input "3451"
click at [463, 102] on input "text" at bounding box center [510, 104] width 160 height 30
type input "16,330"
click at [429, 230] on select "Select Cable / Satellite Services Collection Agency Credit Card Debt Debt Couns…" at bounding box center [519, 245] width 180 height 31
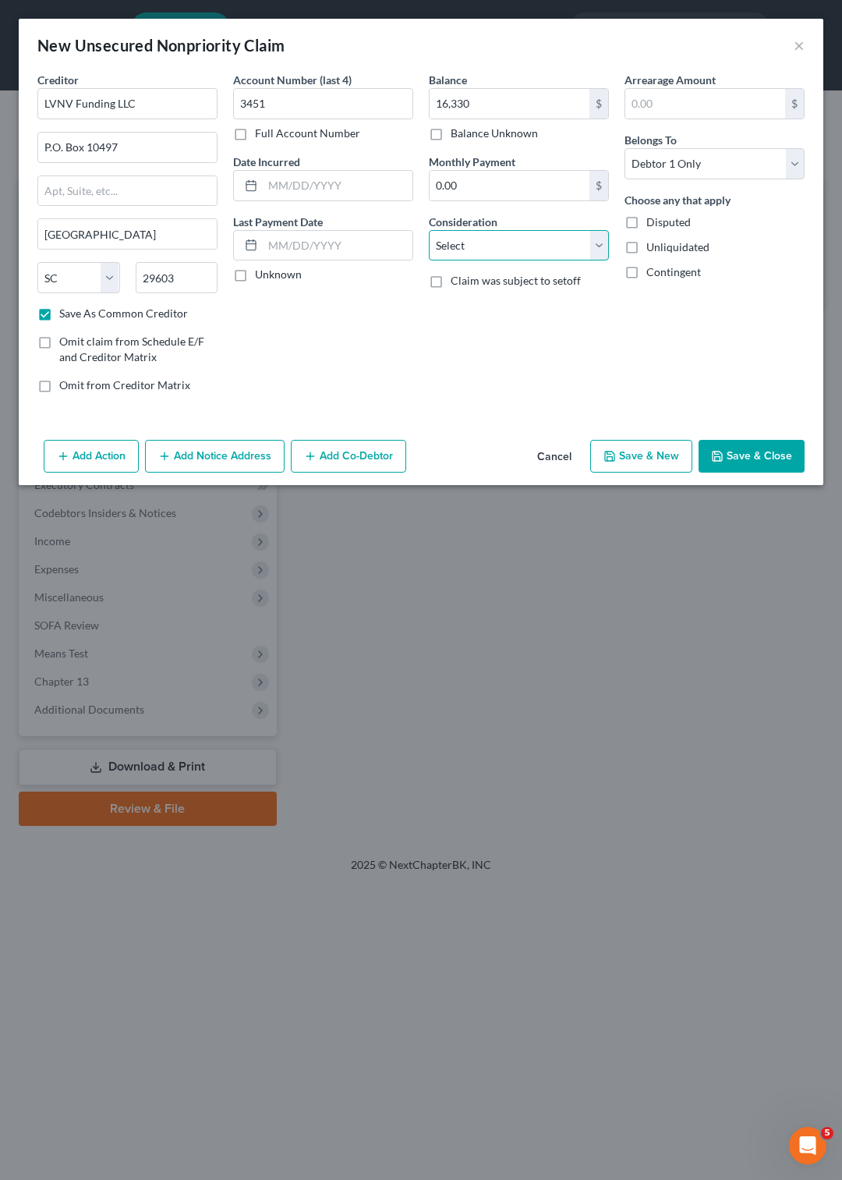
select select "2"
click option "Credit Card Debt" at bounding box center [0, 0] width 0 height 0
click at [112, 451] on button "Add Action" at bounding box center [91, 456] width 95 height 33
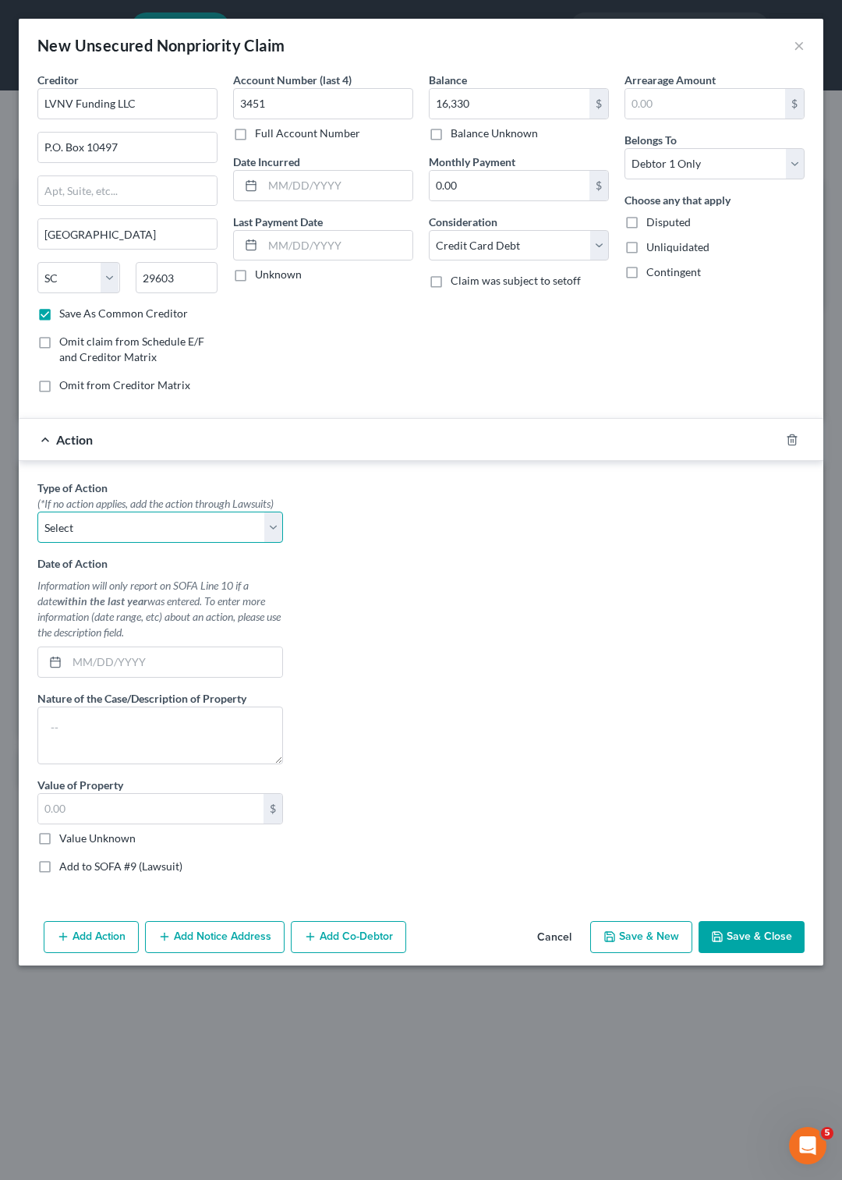
click at [37, 512] on select "Select Repossession Garnishment Foreclosure Personal Injury Attached, Seized, O…" at bounding box center [160, 527] width 246 height 31
click at [271, 527] on select "Select Repossession Garnishment Foreclosure Personal Injury Attached, Seized, O…" at bounding box center [160, 527] width 246 height 31
click at [37, 512] on select "Select Repossession Garnishment Foreclosure Personal Injury Attached, Seized, O…" at bounding box center [160, 527] width 246 height 31
click at [579, 708] on div "Type of Action * (*If no action applies, add the action through Lawsuits) Selec…" at bounding box center [421, 683] width 783 height 406
click at [59, 874] on label "Add to SOFA #9 (Lawsuit)" at bounding box center [120, 867] width 123 height 16
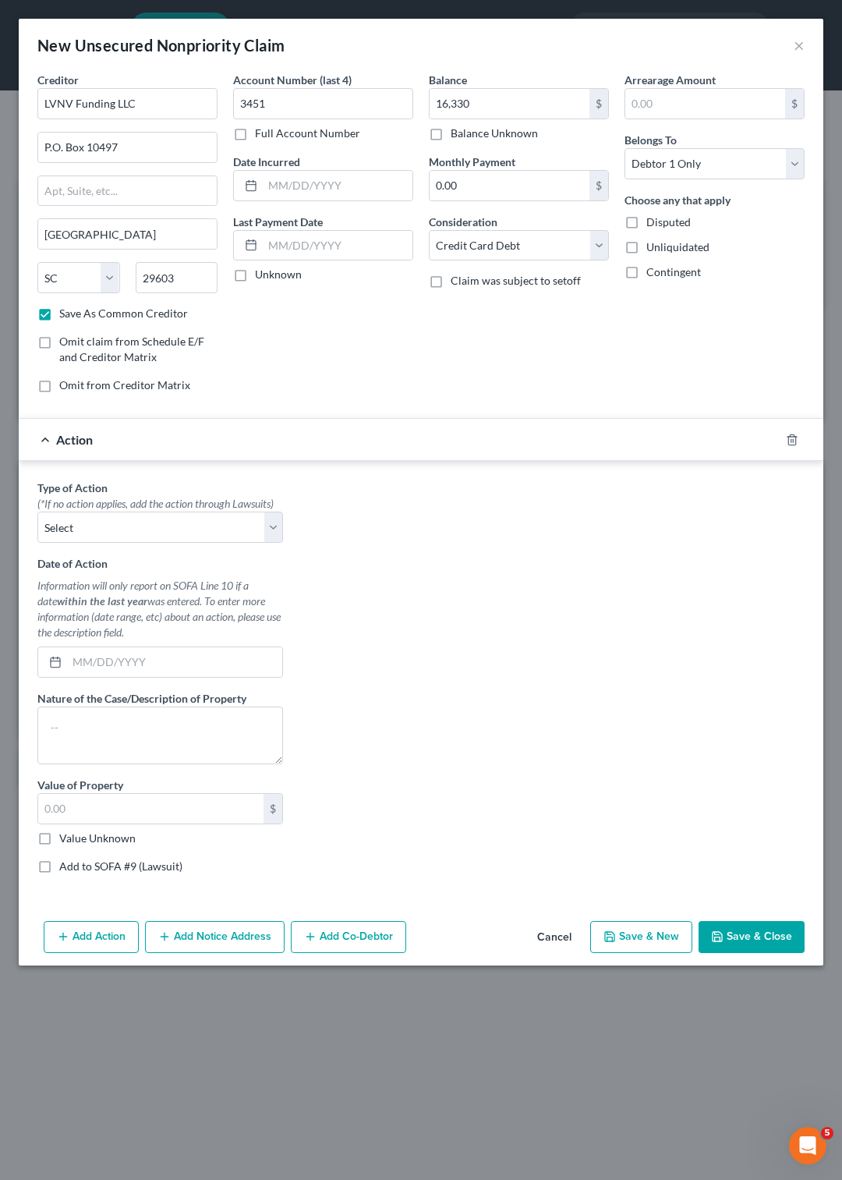
click at [66, 869] on input "Add to SOFA #9 (Lawsuit)" at bounding box center [71, 864] width 10 height 10
checkbox input "true"
select select "0"
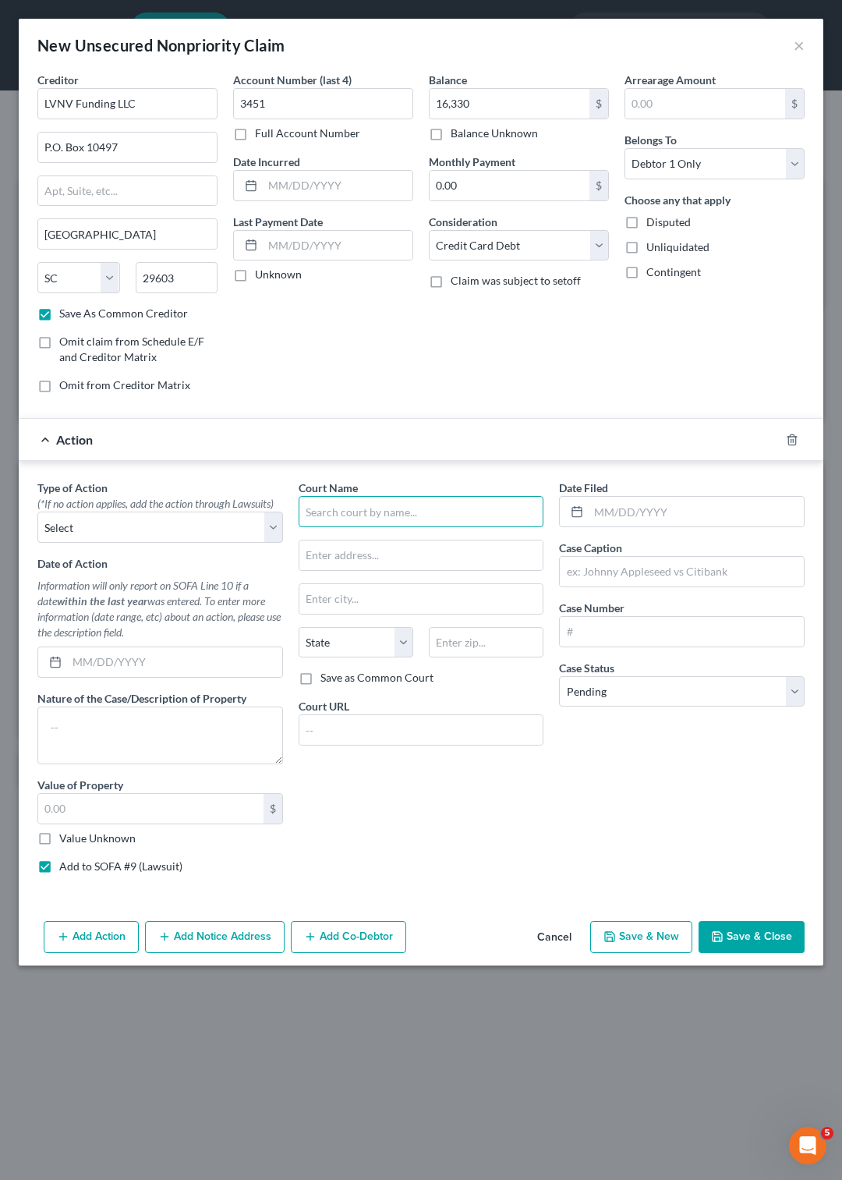
click at [351, 521] on input "text" at bounding box center [422, 511] width 246 height 31
type input "Circuit Court of Elmore County"
type input "Wetumpka"
select select "0"
type input "36092"
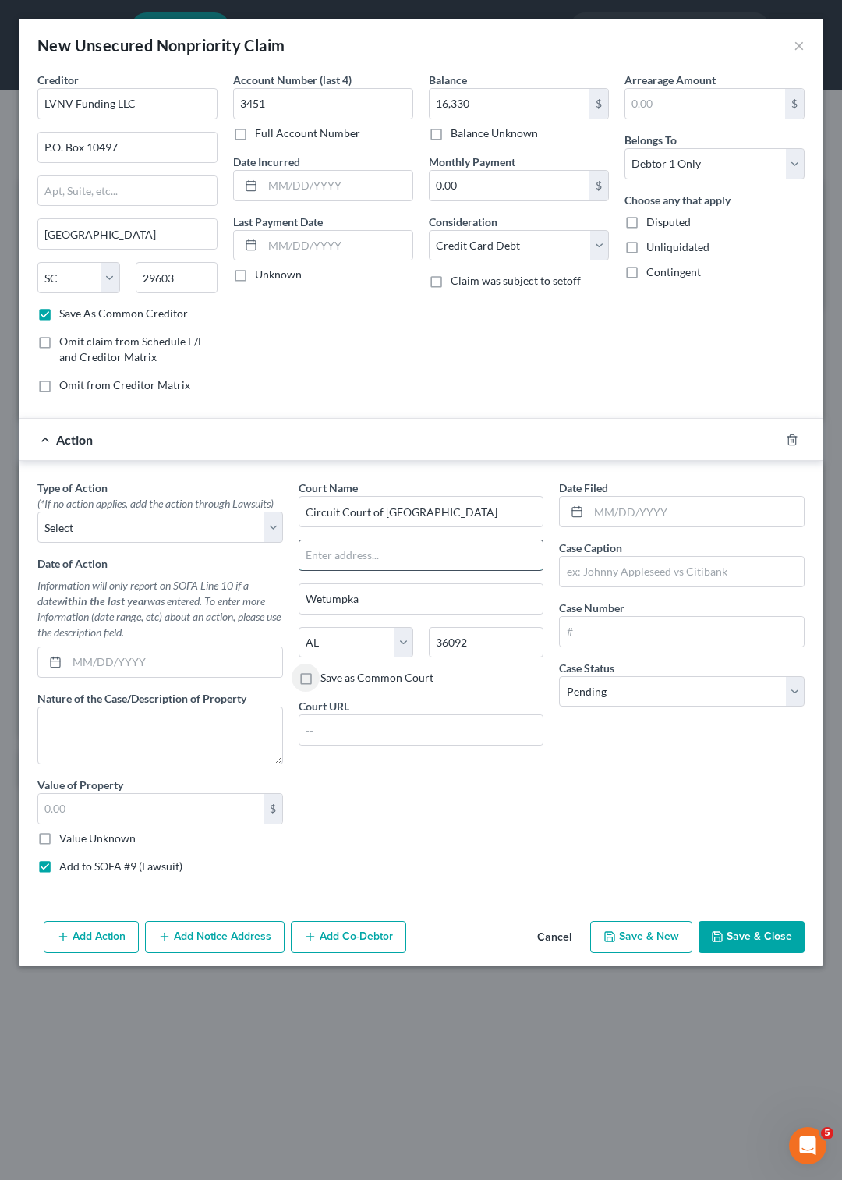
click at [375, 558] on input "text" at bounding box center [421, 555] width 244 height 30
type input "P.O. Box 310"
click at [321, 678] on label "Save as Common Court" at bounding box center [377, 678] width 113 height 16
click at [327, 678] on input "Save as Common Court" at bounding box center [332, 675] width 10 height 10
checkbox input "true"
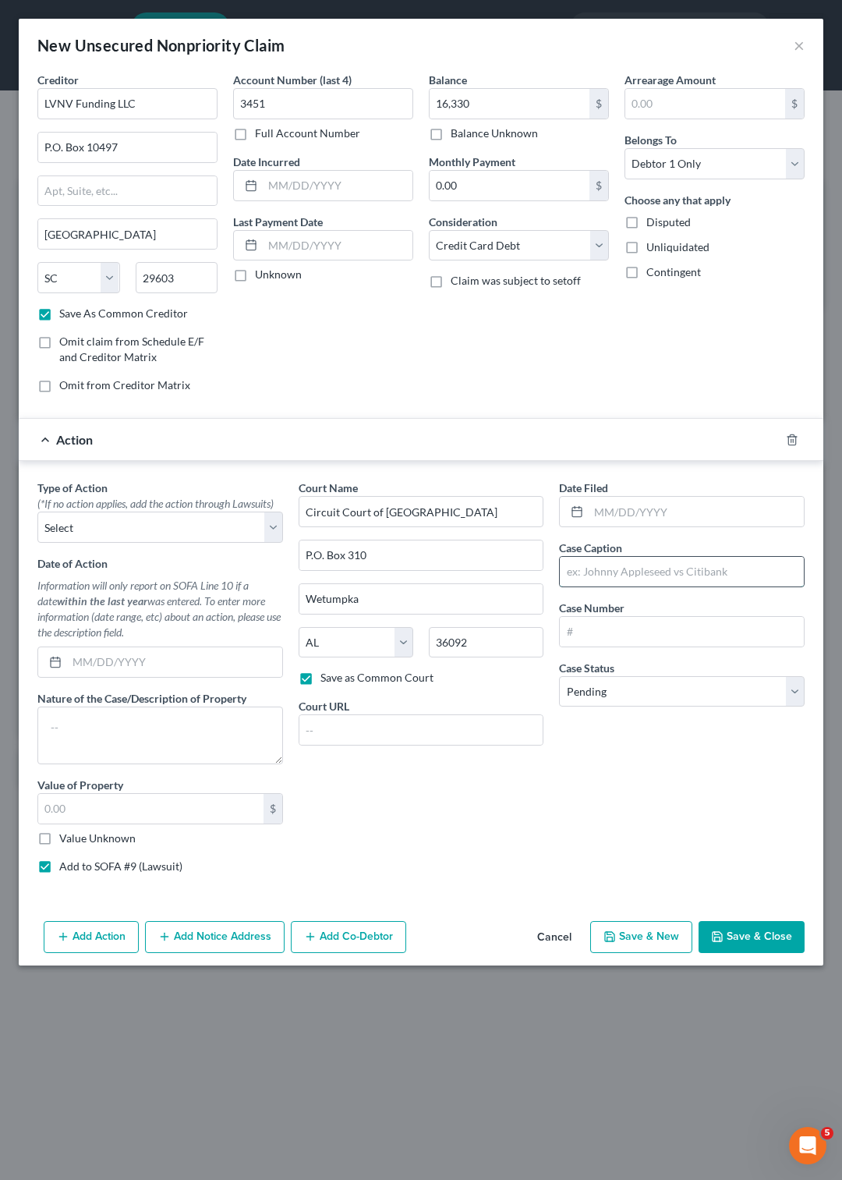
click at [624, 569] on input "text" at bounding box center [682, 572] width 244 height 30
type input "LVNV Funding LLC vs. Wililam Ward"
type input "CV-2025-900285"
click at [731, 954] on button "Save & Close" at bounding box center [752, 937] width 106 height 33
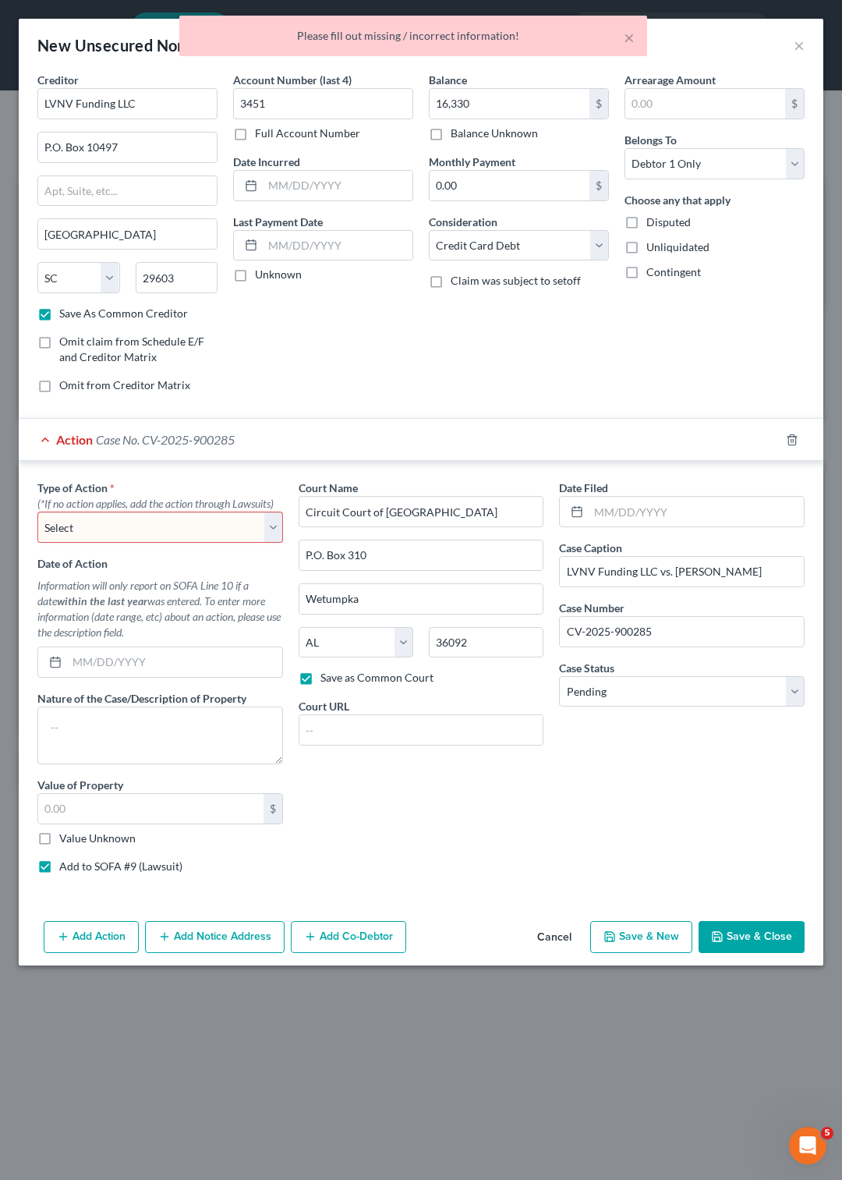
click at [37, 512] on select "Select Repossession Garnishment Foreclosure Personal Injury Attached, Seized, O…" at bounding box center [160, 527] width 246 height 31
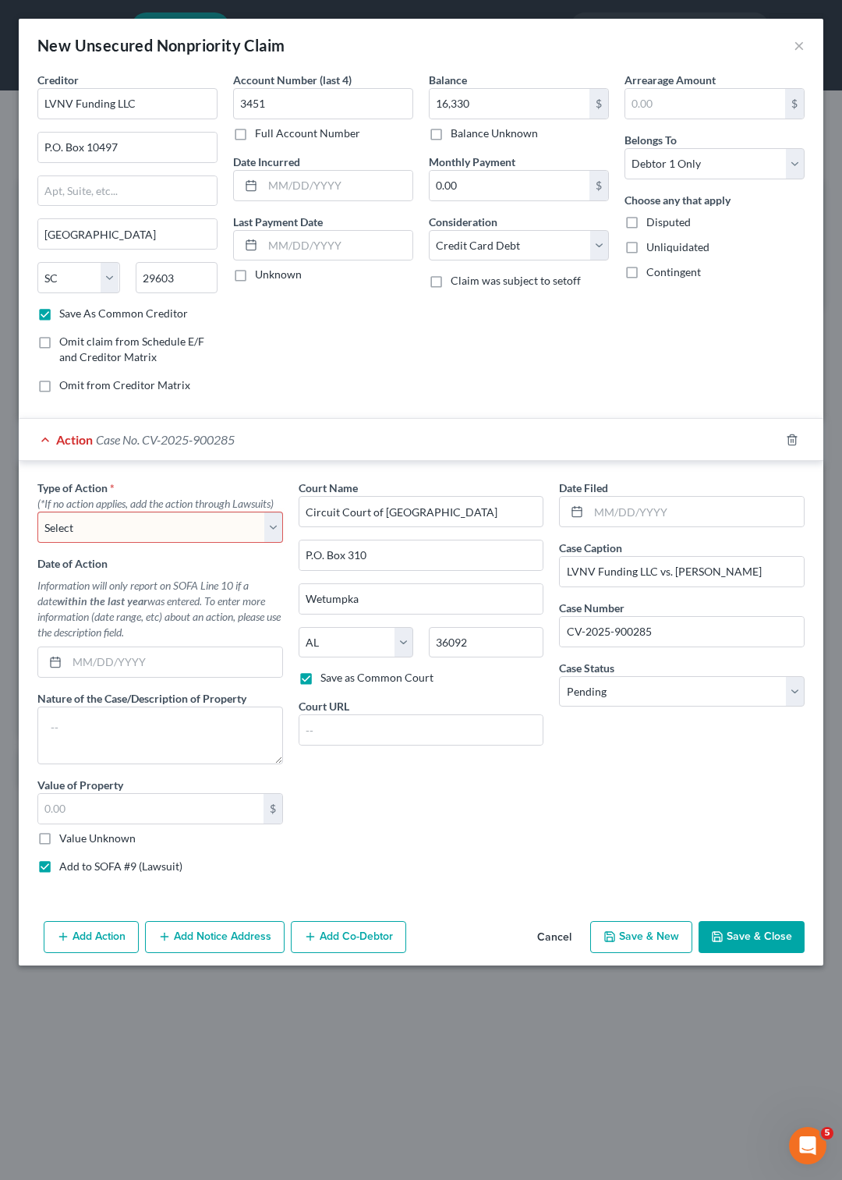
select select "4"
click option "Attached, Seized, Or Levied" at bounding box center [0, 0] width 0 height 0
click at [37, 512] on select "Select Repossession Garnishment Foreclosure Personal Injury Attached, Seized, O…" at bounding box center [160, 527] width 246 height 31
click option "Select" at bounding box center [0, 0] width 0 height 0
click at [37, 512] on select "Select Repossession Garnishment Foreclosure Personal Injury Attached, Seized, O…" at bounding box center [160, 527] width 246 height 31
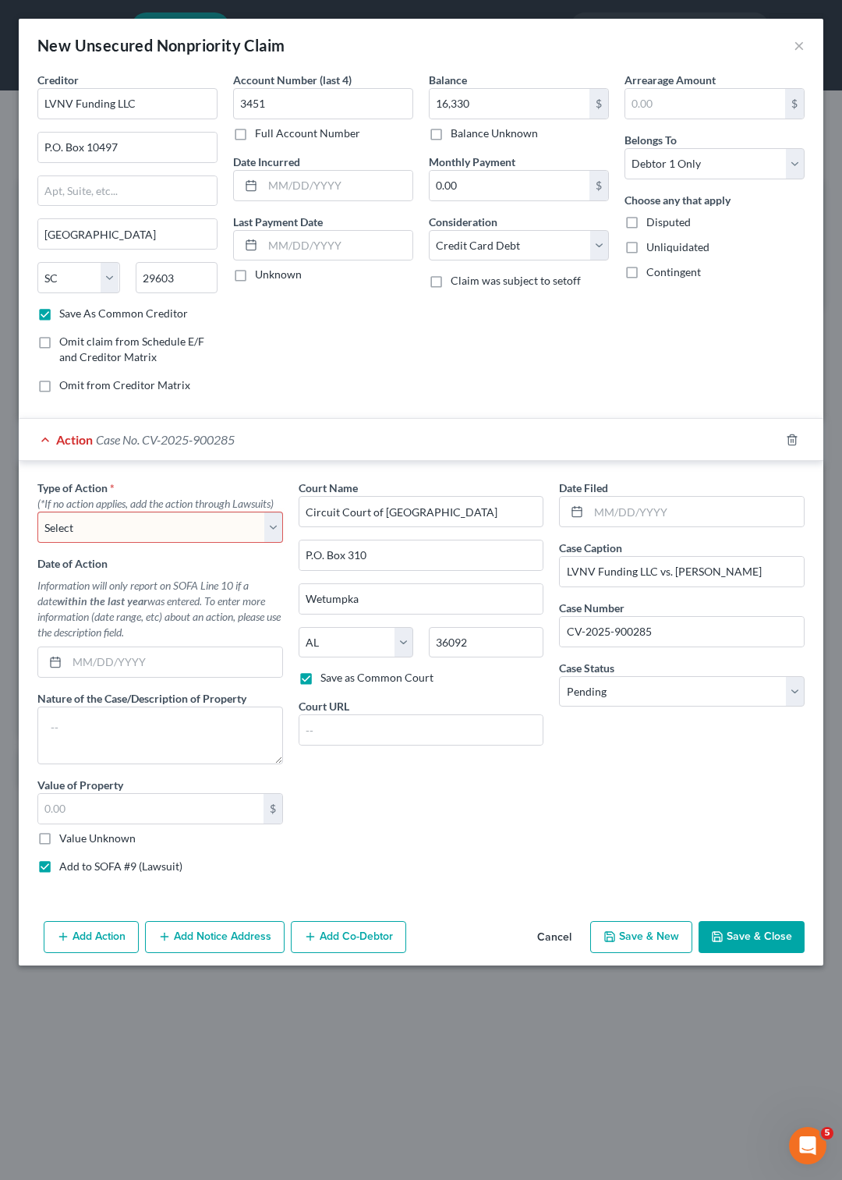
select select "4"
click at [749, 954] on button "Save & Close" at bounding box center [752, 937] width 106 height 33
checkbox input "false"
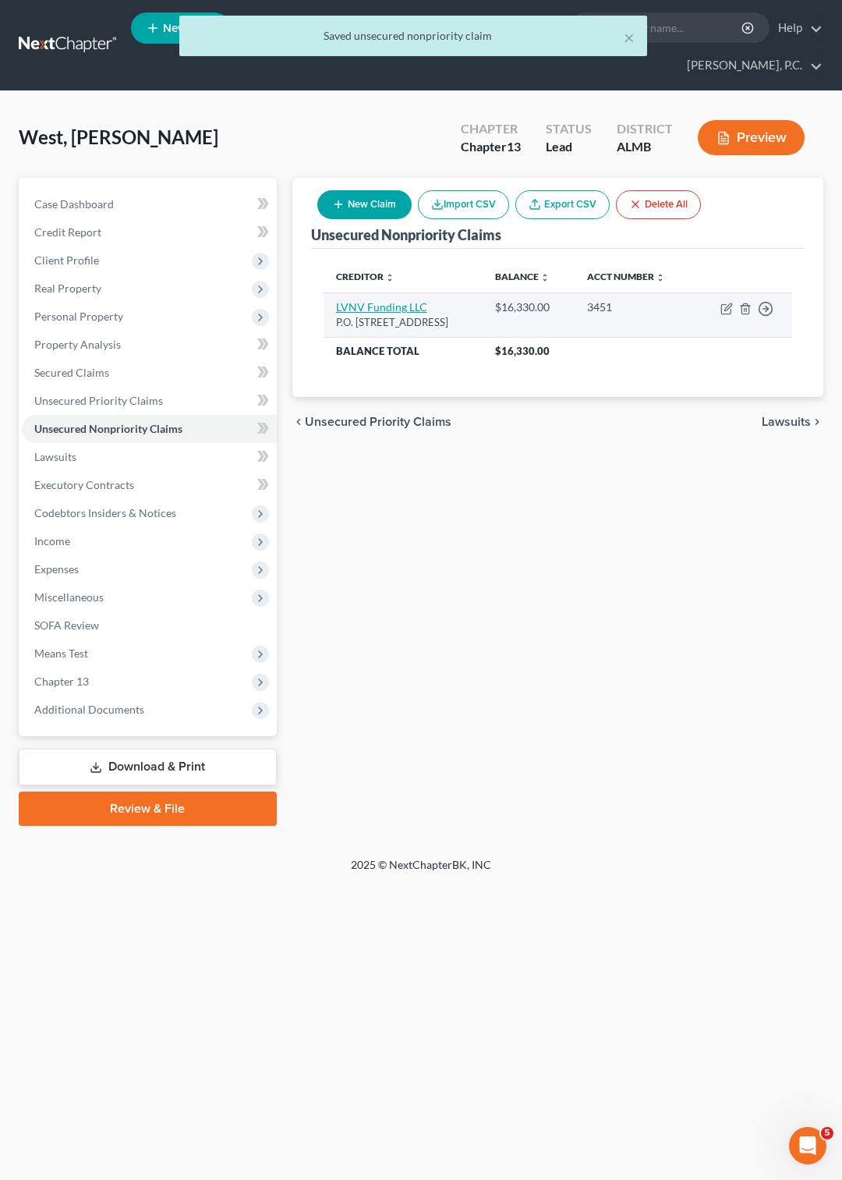
click at [402, 309] on link "LVNV Funding LLC" at bounding box center [381, 306] width 91 height 13
select select "42"
select select "2"
select select "0"
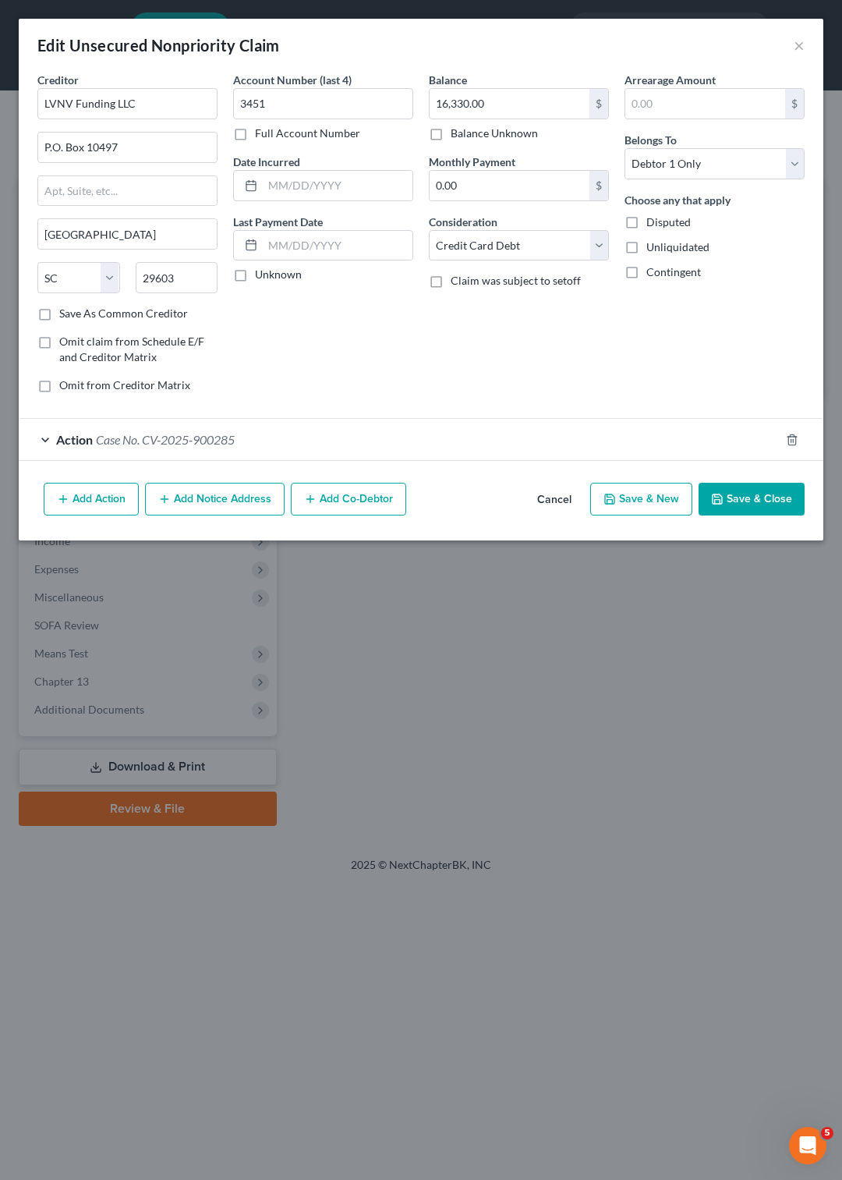
click at [220, 499] on button "Add Notice Address" at bounding box center [215, 499] width 140 height 33
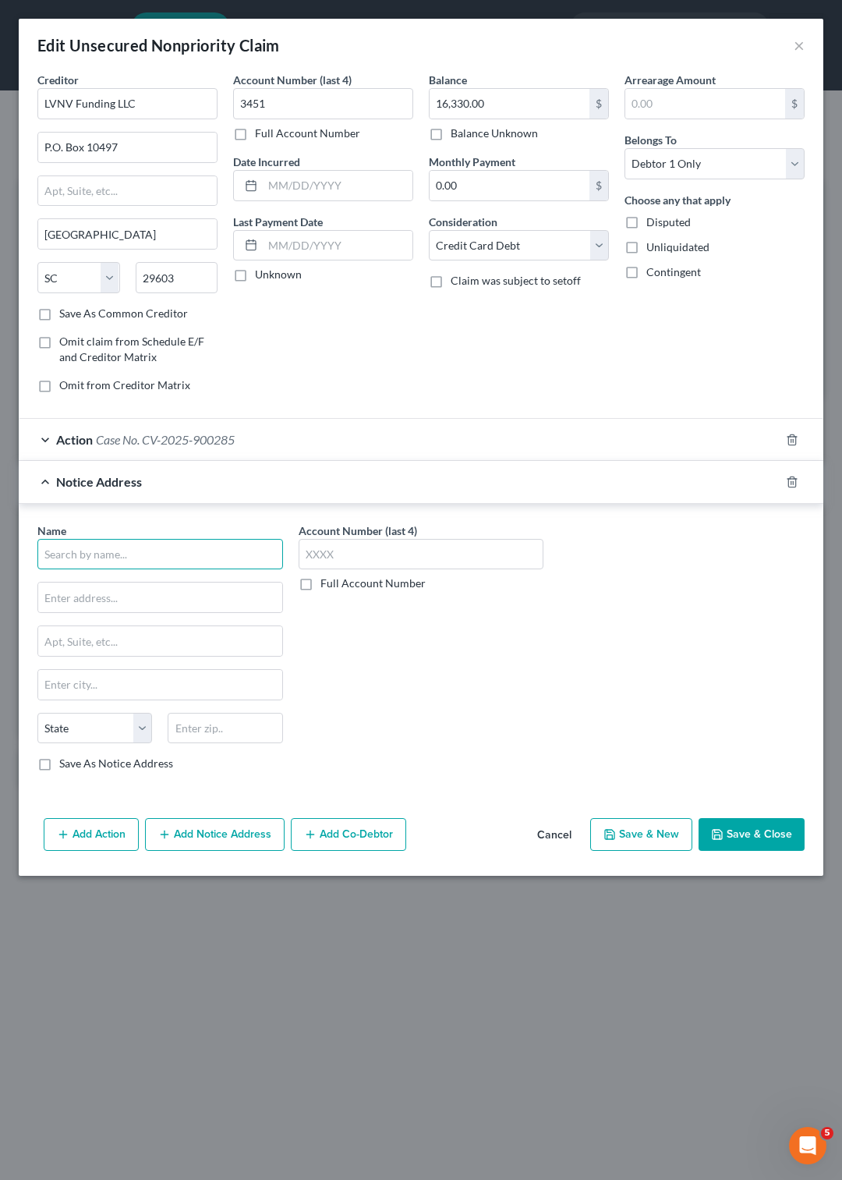
click at [136, 553] on input "text" at bounding box center [160, 554] width 246 height 31
type input "Zarzaur & Schwartz"
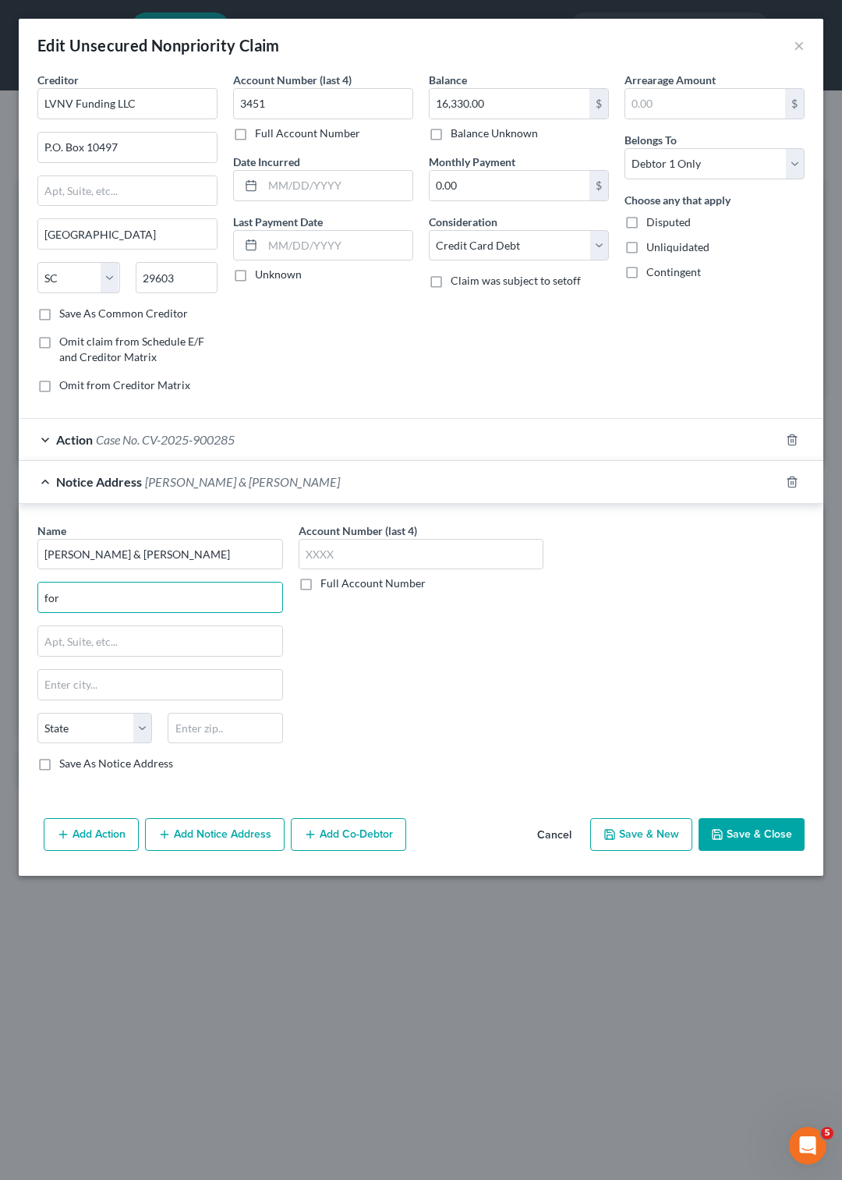
type input "for"
type input "P.O,. Box 11366"
type input "Birmingham"
select select "0"
type input "35202"
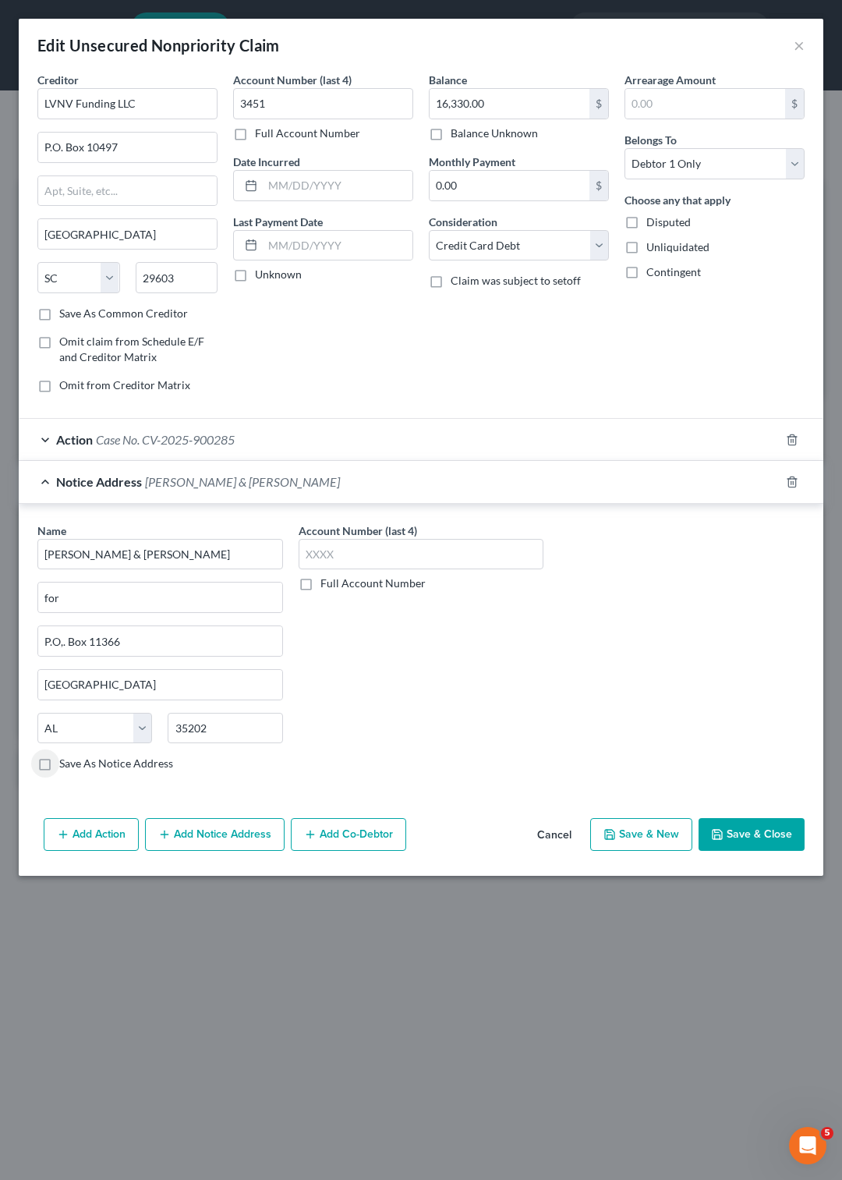
click at [59, 767] on label "Save As Notice Address" at bounding box center [116, 764] width 114 height 16
click at [66, 766] on input "Save As Notice Address" at bounding box center [71, 761] width 10 height 10
click at [769, 838] on button "Save & Close" at bounding box center [752, 834] width 106 height 33
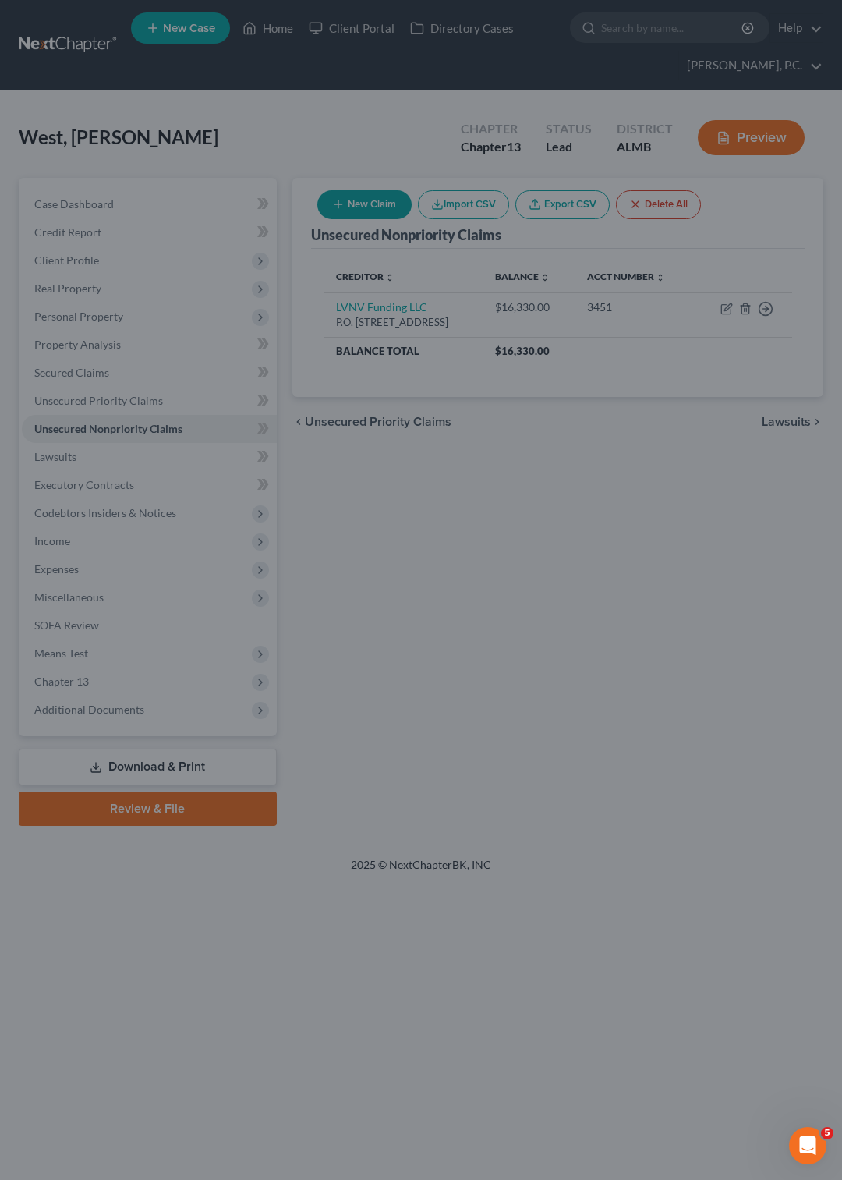
checkbox input "false"
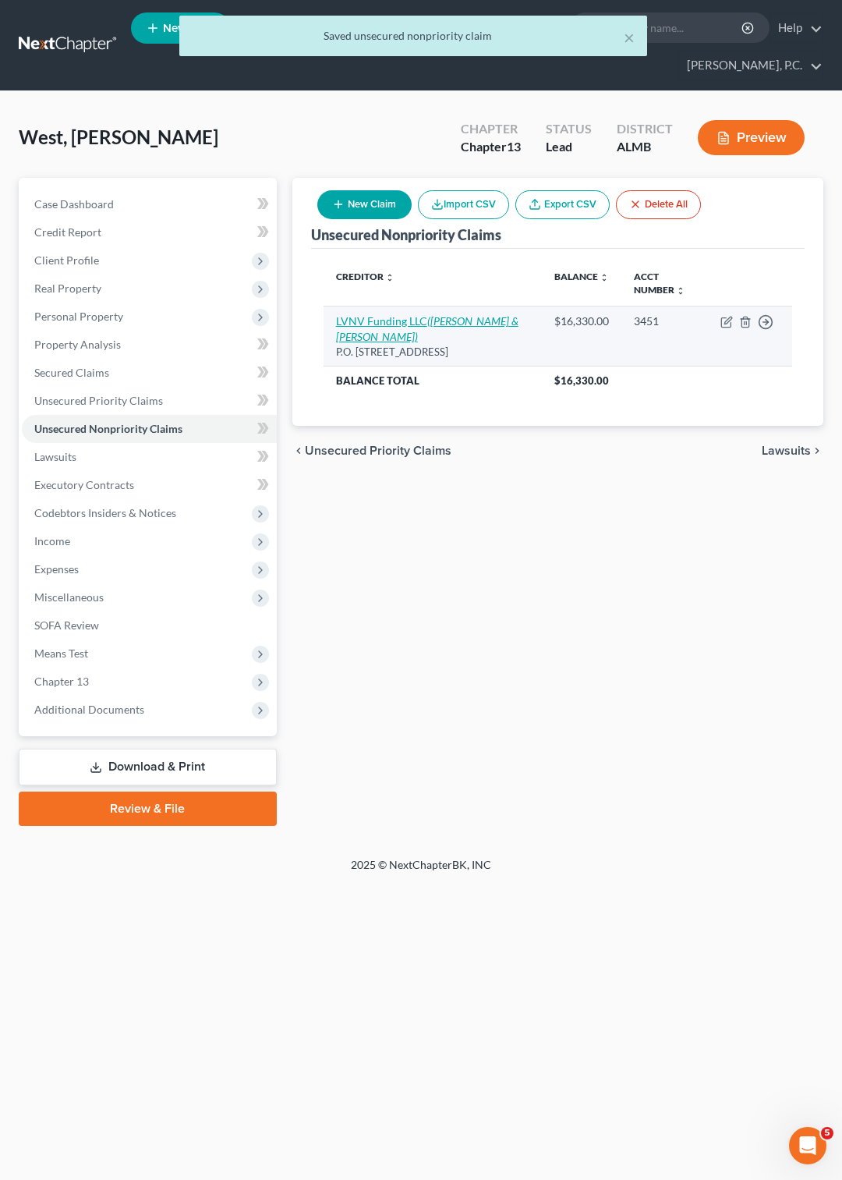
click at [364, 324] on link "LVNV Funding LLC (Zarzaur & Schwartz)" at bounding box center [427, 328] width 182 height 29
select select "42"
select select "2"
select select "0"
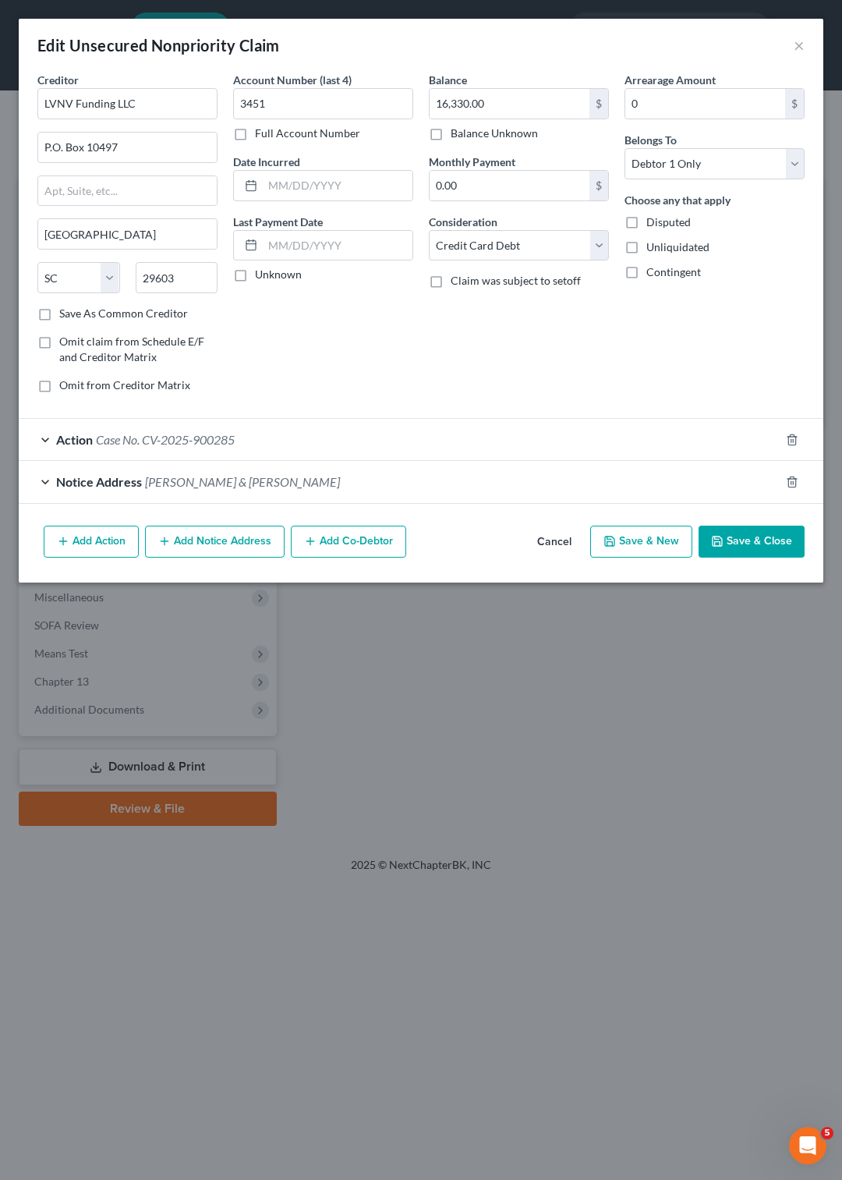
click at [119, 483] on span "Notice Address" at bounding box center [99, 481] width 86 height 15
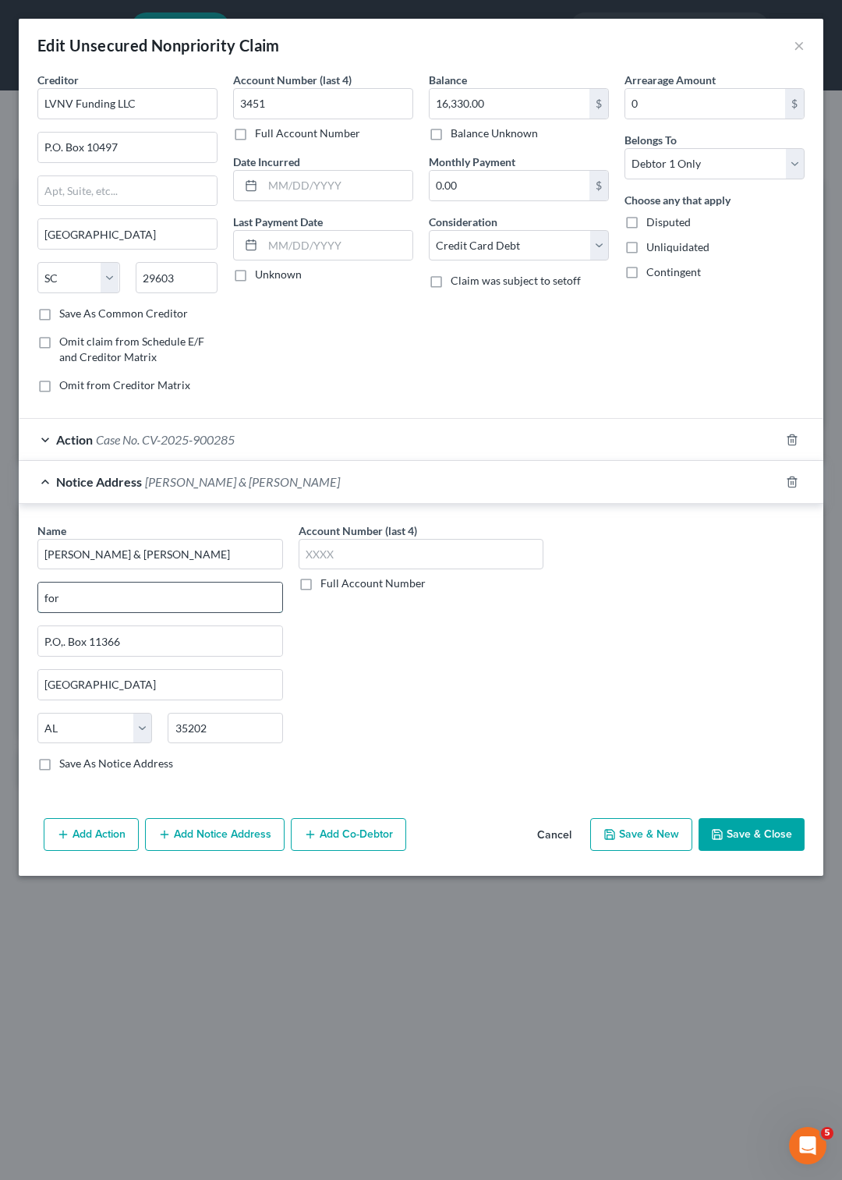
click at [90, 595] on input "for" at bounding box center [160, 598] width 244 height 30
type input "for LVNV Funding"
click at [731, 834] on button "Save & Close" at bounding box center [752, 834] width 106 height 33
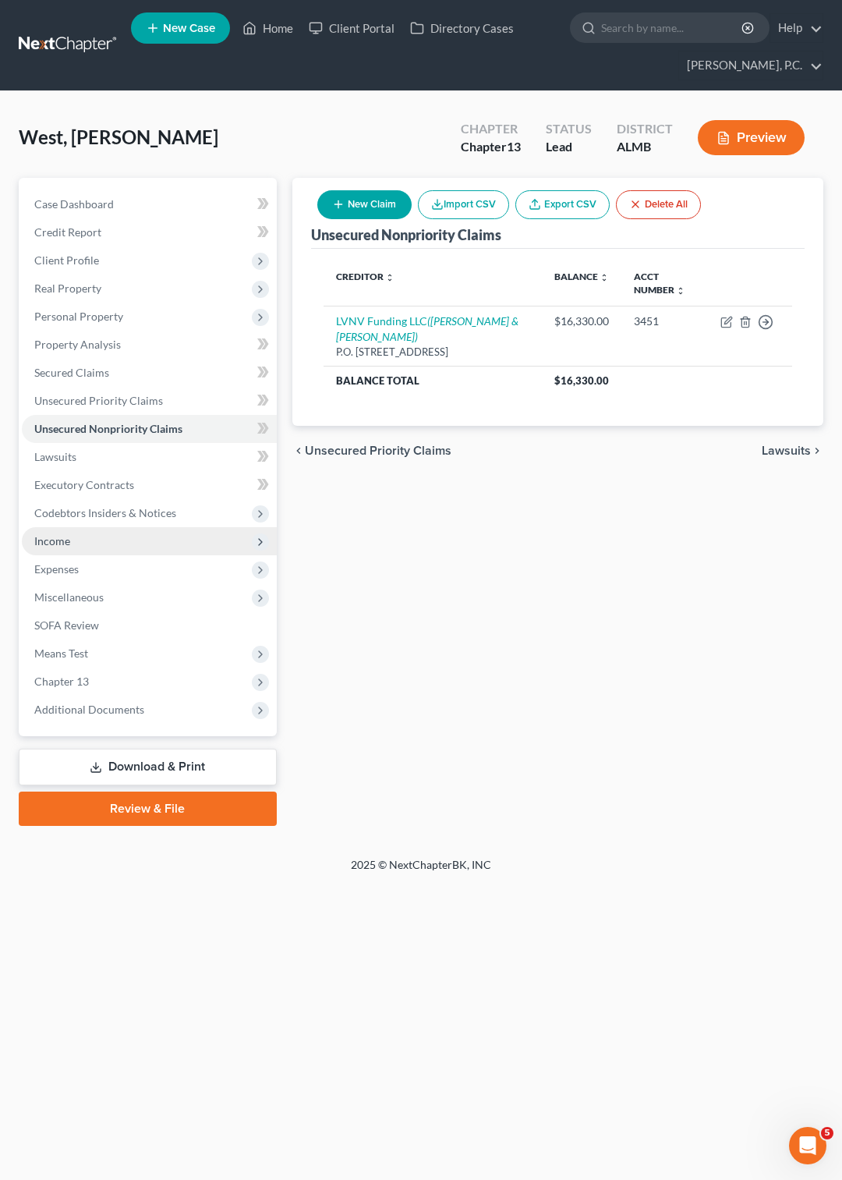
click at [58, 539] on span "Income" at bounding box center [52, 540] width 36 height 13
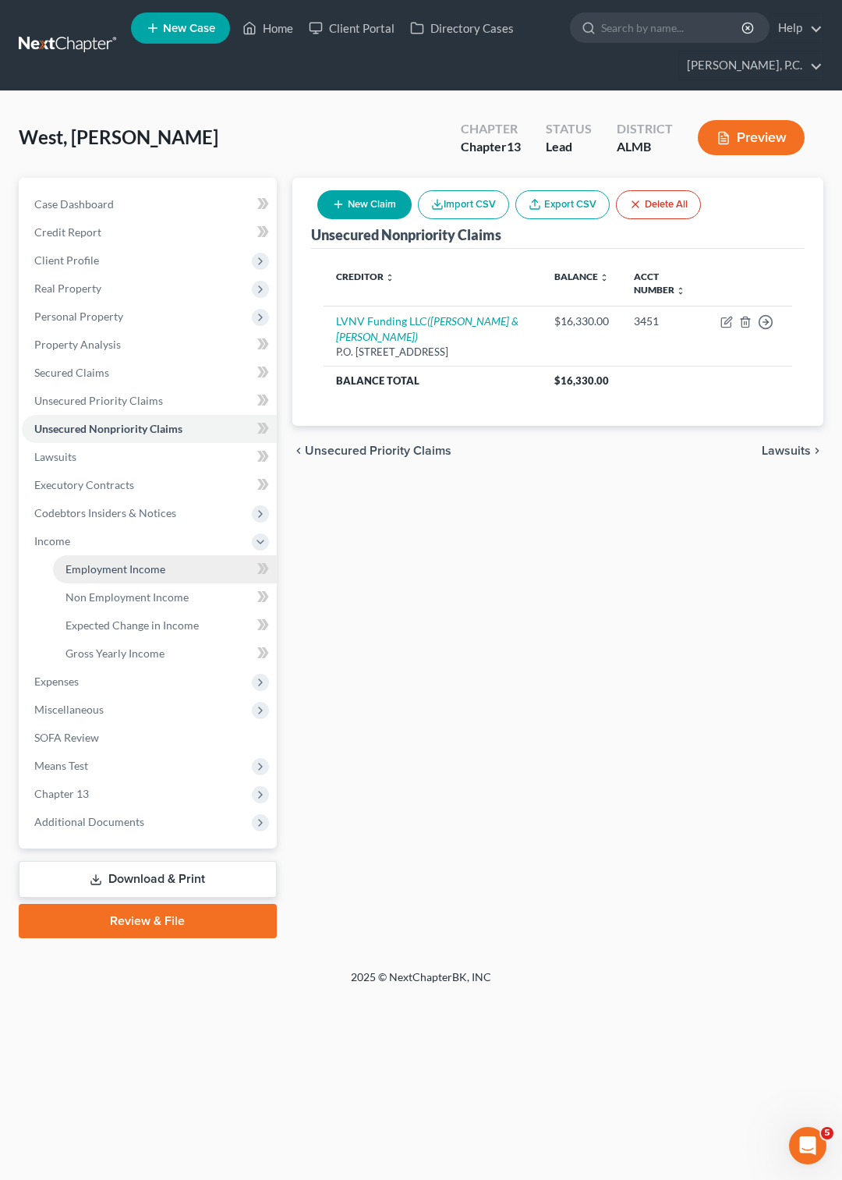
click at [108, 569] on span "Employment Income" at bounding box center [116, 568] width 100 height 13
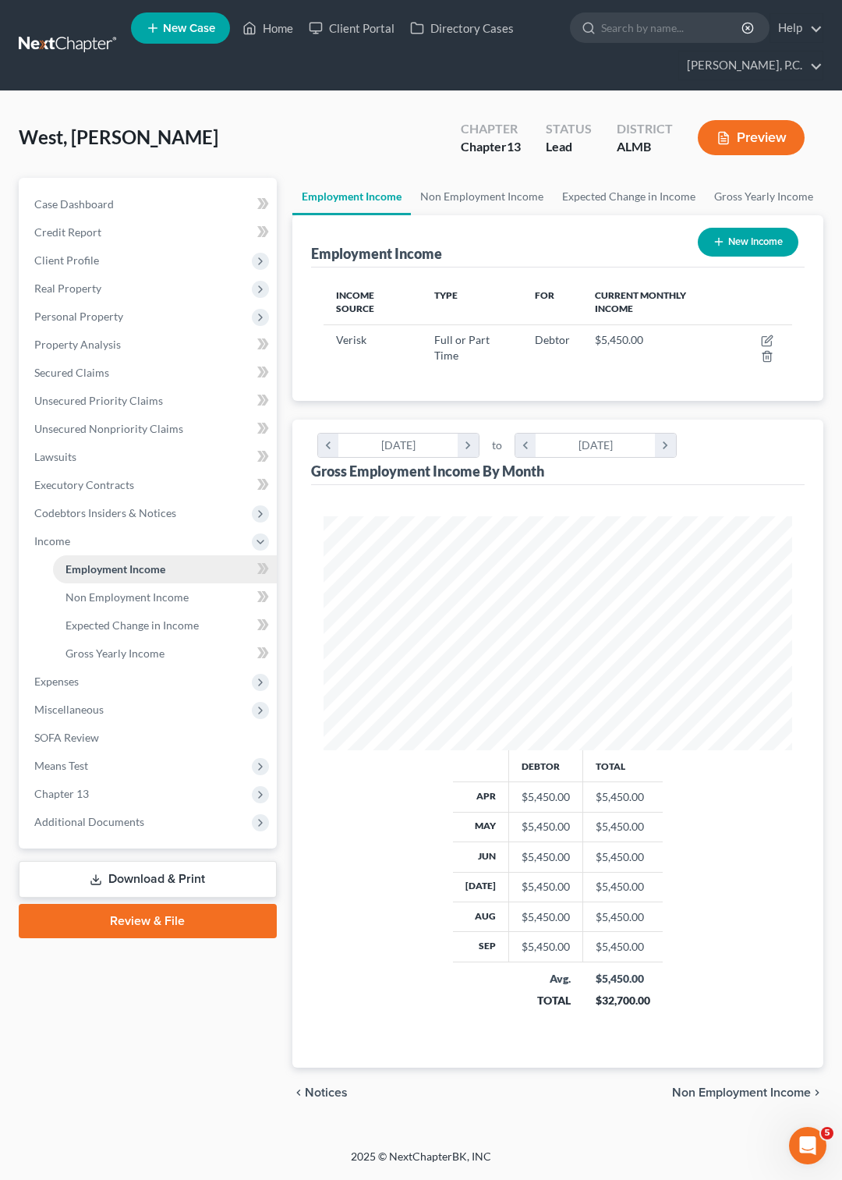
scroll to position [234, 501]
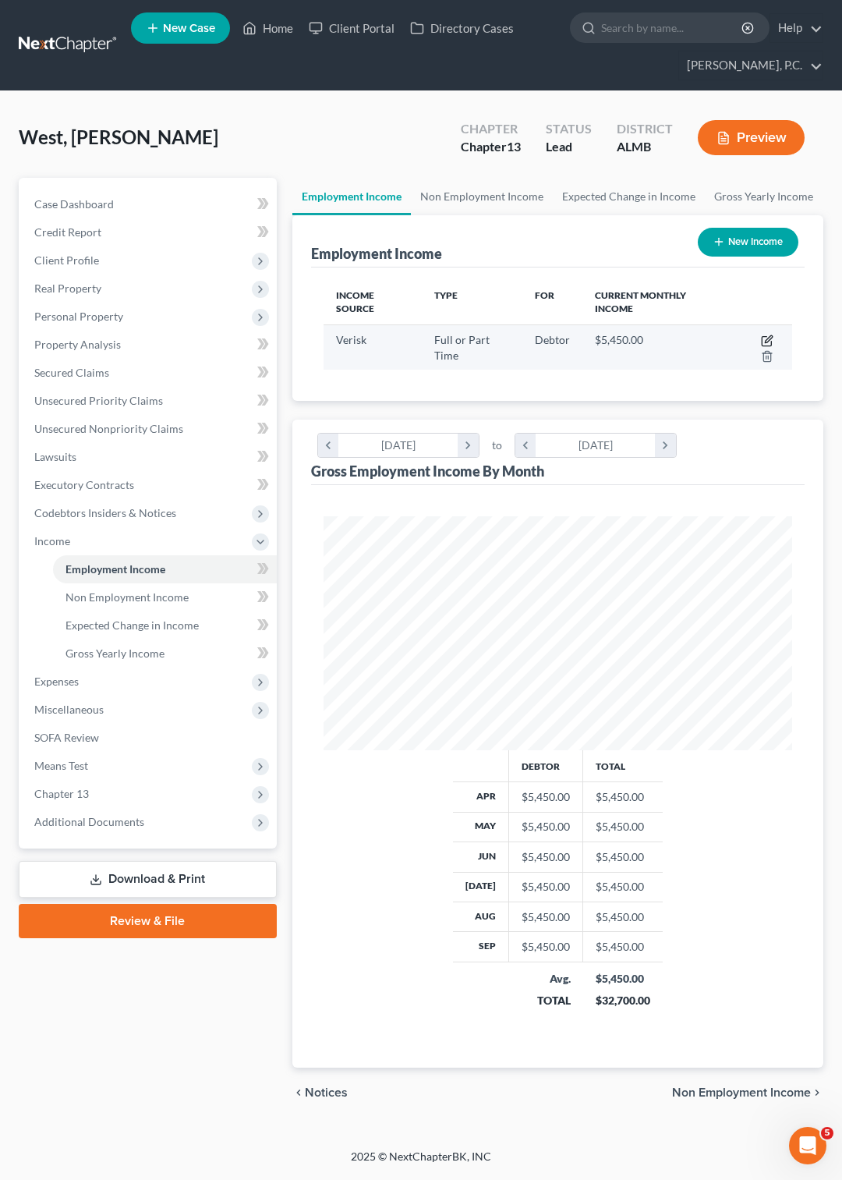
click at [763, 340] on icon "button" at bounding box center [767, 341] width 12 height 12
select select "0"
select select "1"
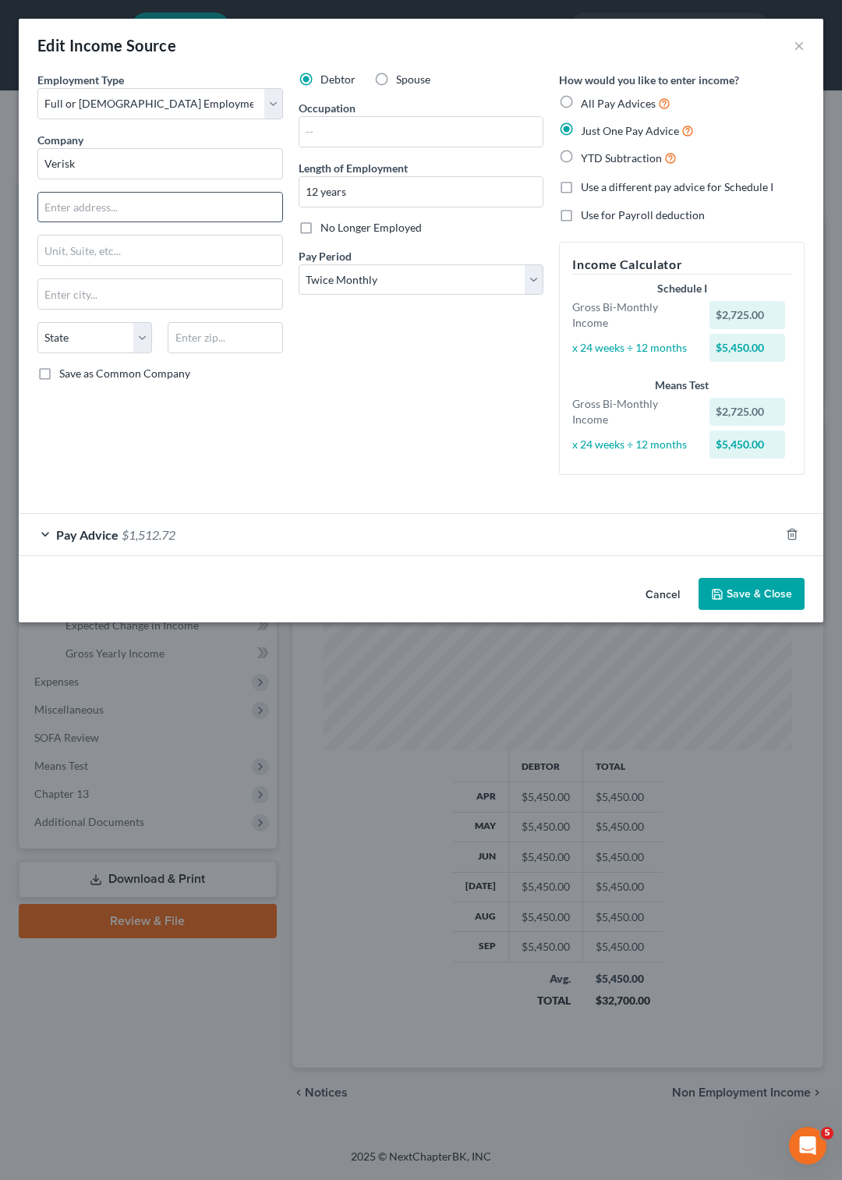
click at [127, 209] on input "text" at bounding box center [160, 208] width 244 height 30
type input "I"
click at [95, 162] on input "Verisk" at bounding box center [160, 163] width 246 height 31
type input "V"
type input "Insurance Services Office, Inc"
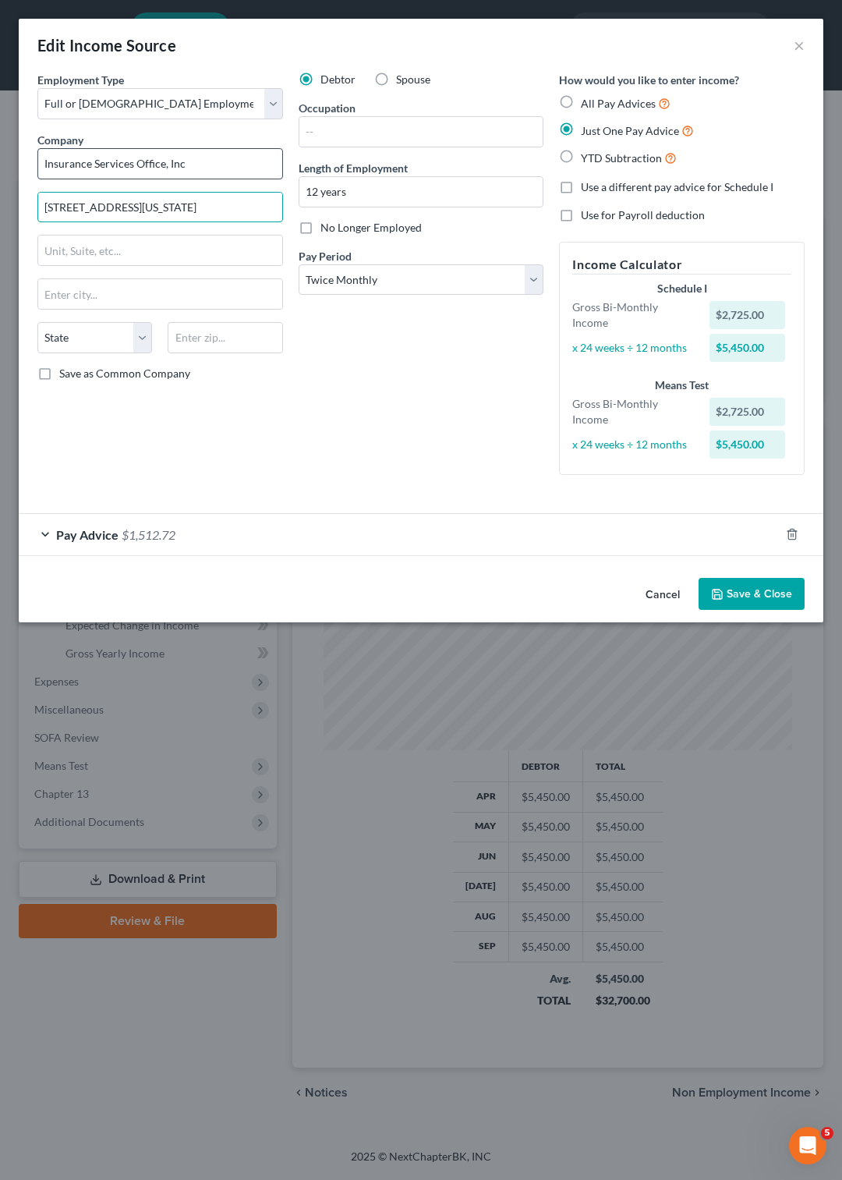
type input "545 Washington Blvd"
type input "Jersey City"
select select "33"
type input "07310"
click at [46, 534] on div "Pay Advice $1,512.72" at bounding box center [399, 534] width 761 height 41
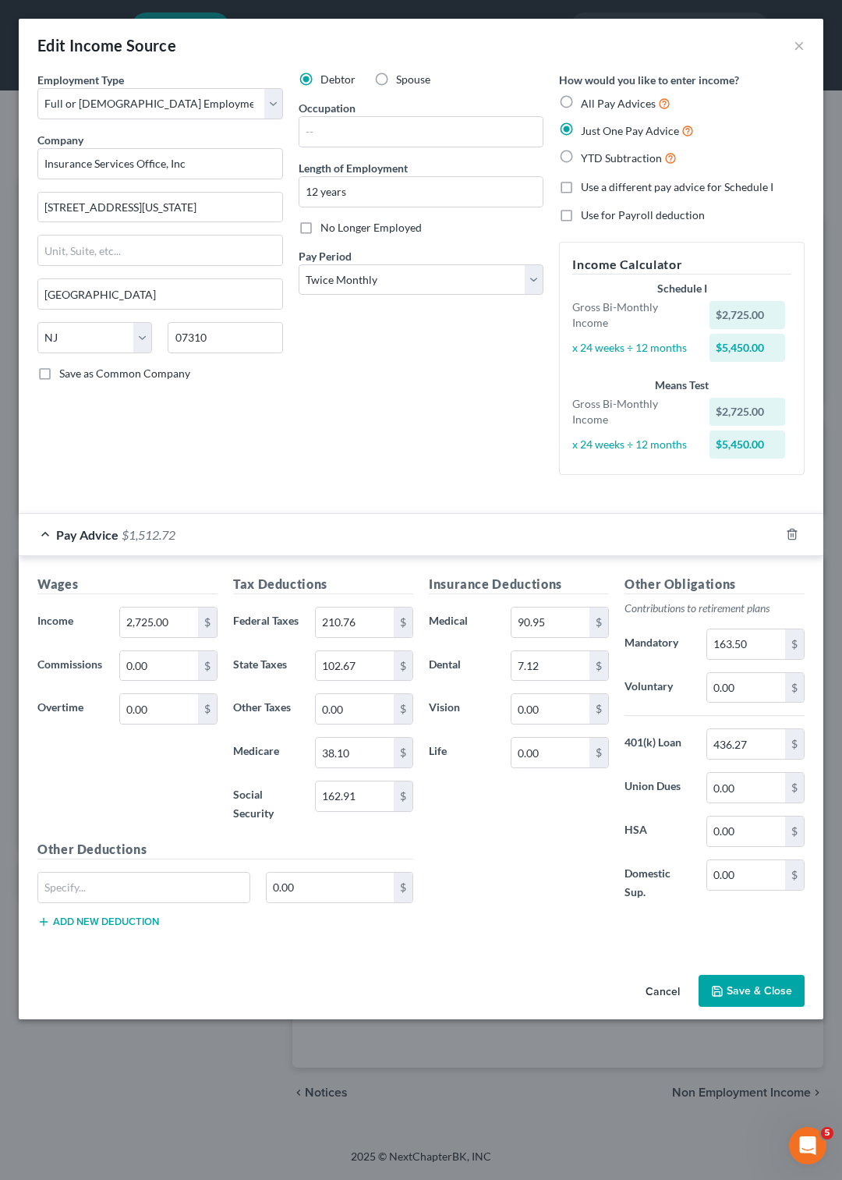
click at [754, 990] on button "Save & Close" at bounding box center [752, 991] width 106 height 33
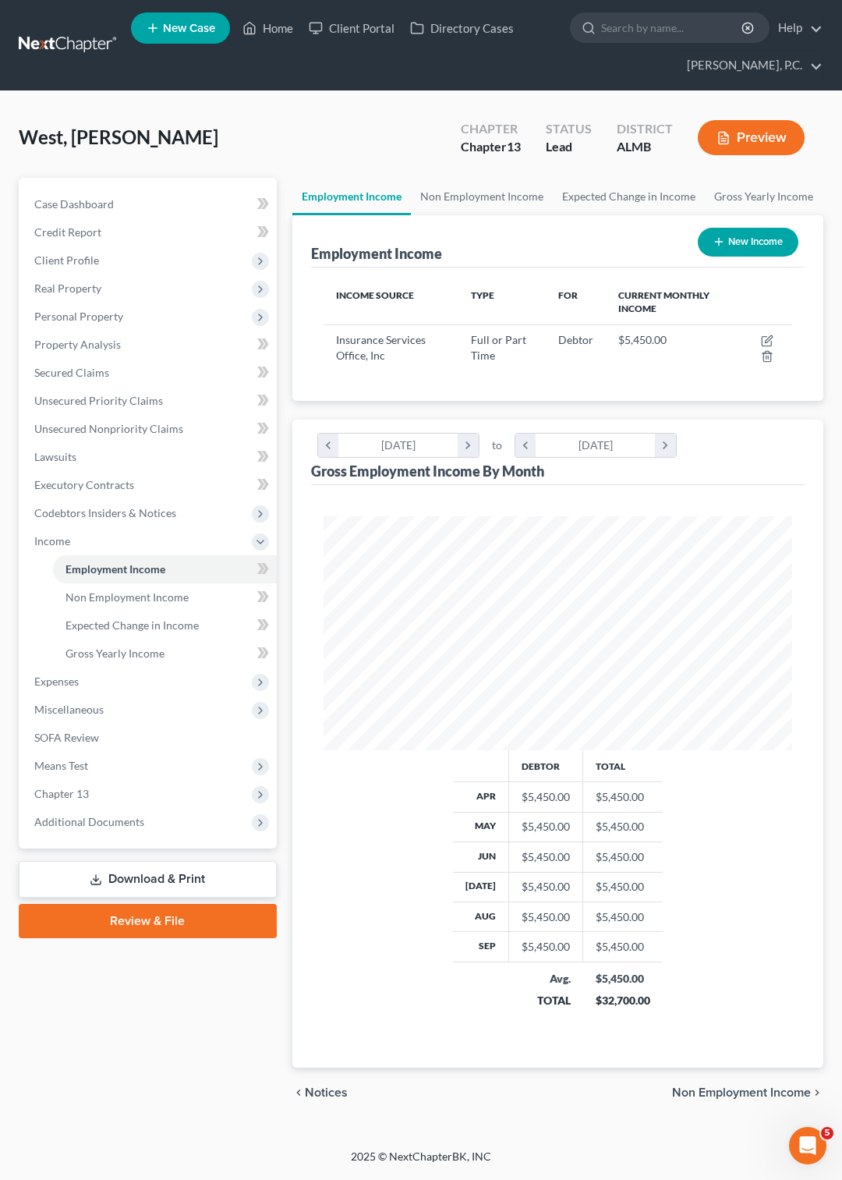
click at [772, 142] on button "Preview" at bounding box center [751, 137] width 107 height 35
